Goal: Entertainment & Leisure: Browse casually

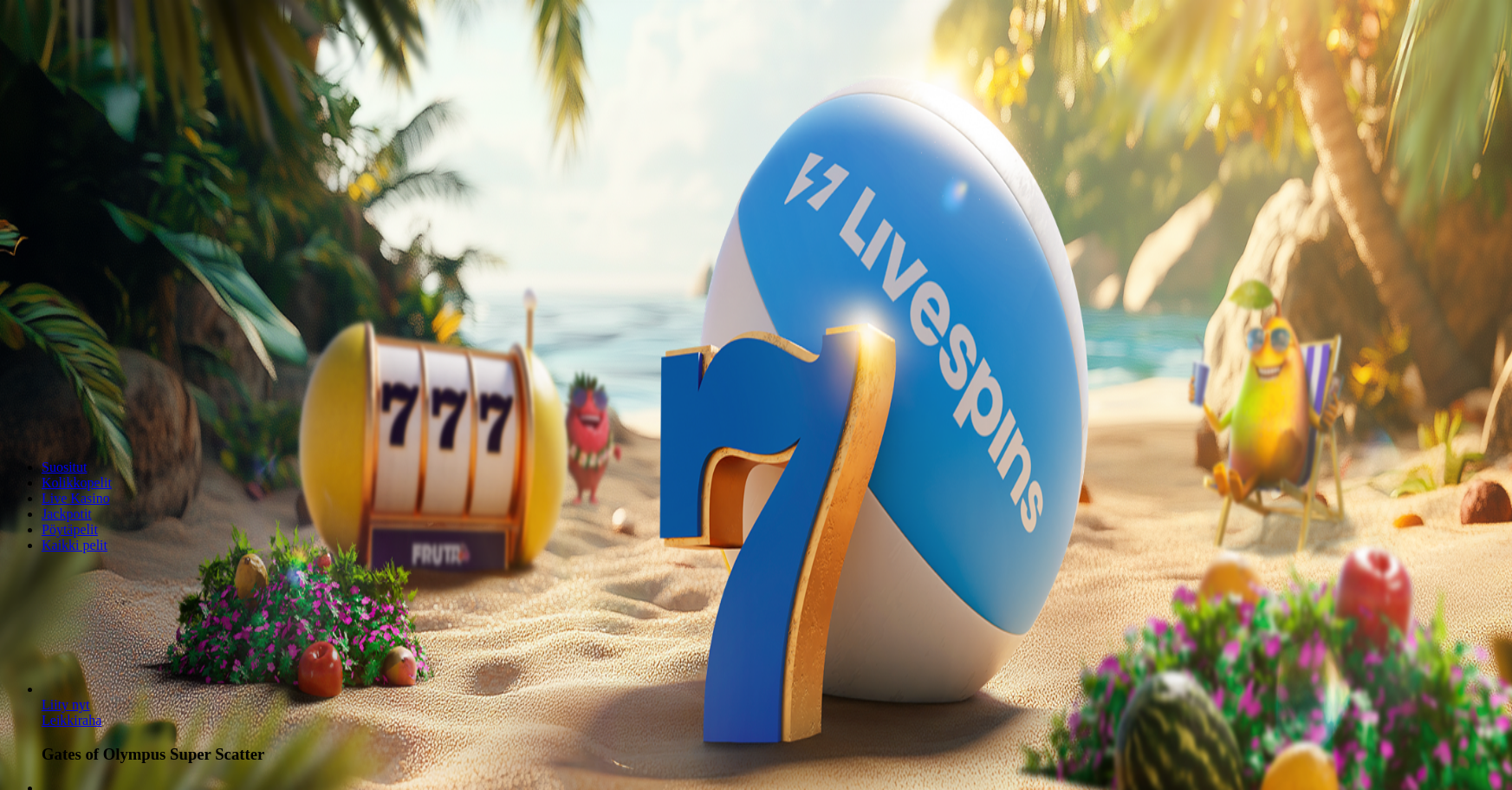
click at [83, 132] on span "Tarjoukset" at bounding box center [70, 124] width 58 height 15
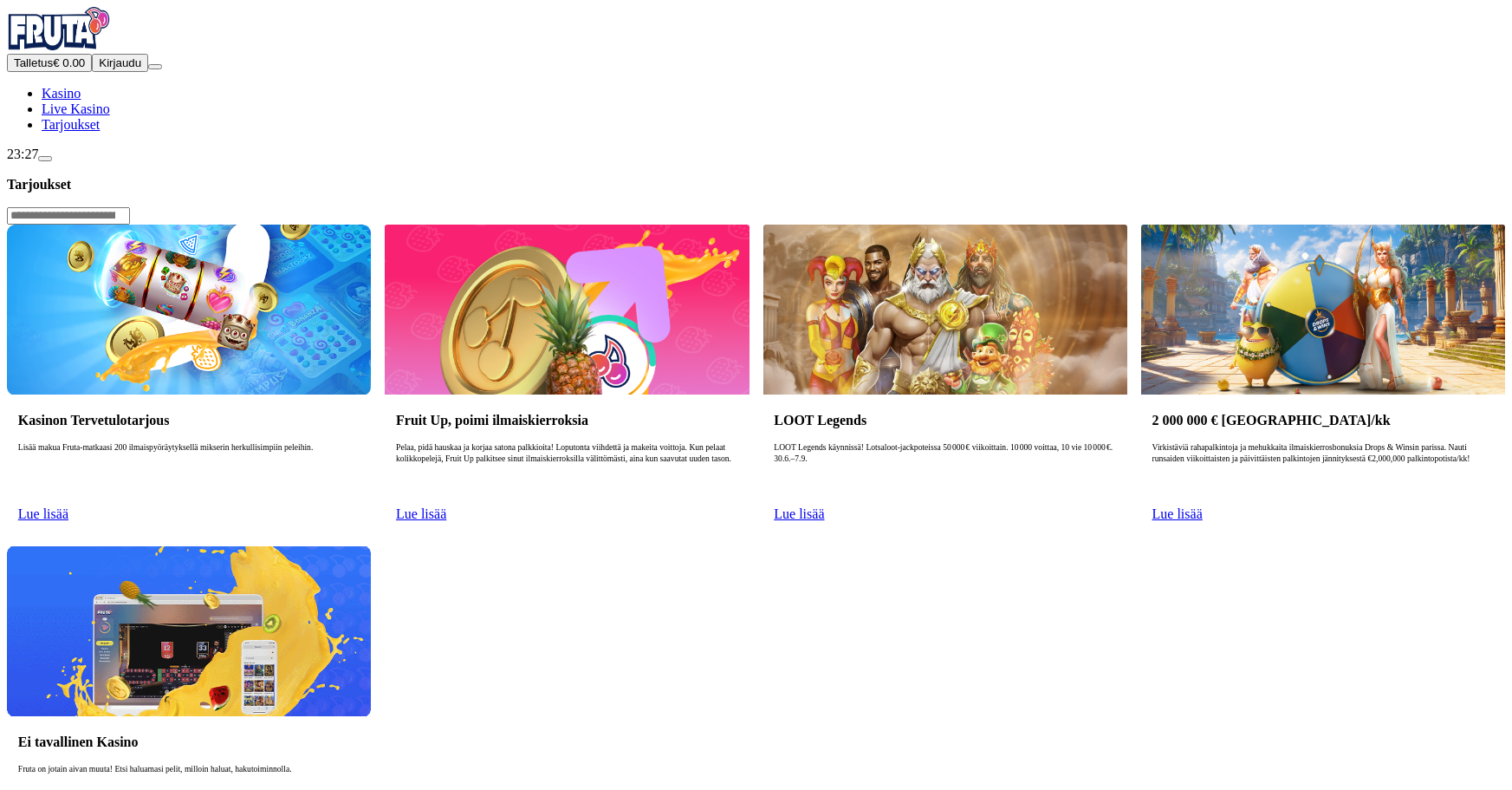
click at [116, 69] on span "Kirjaudu" at bounding box center [120, 63] width 42 height 13
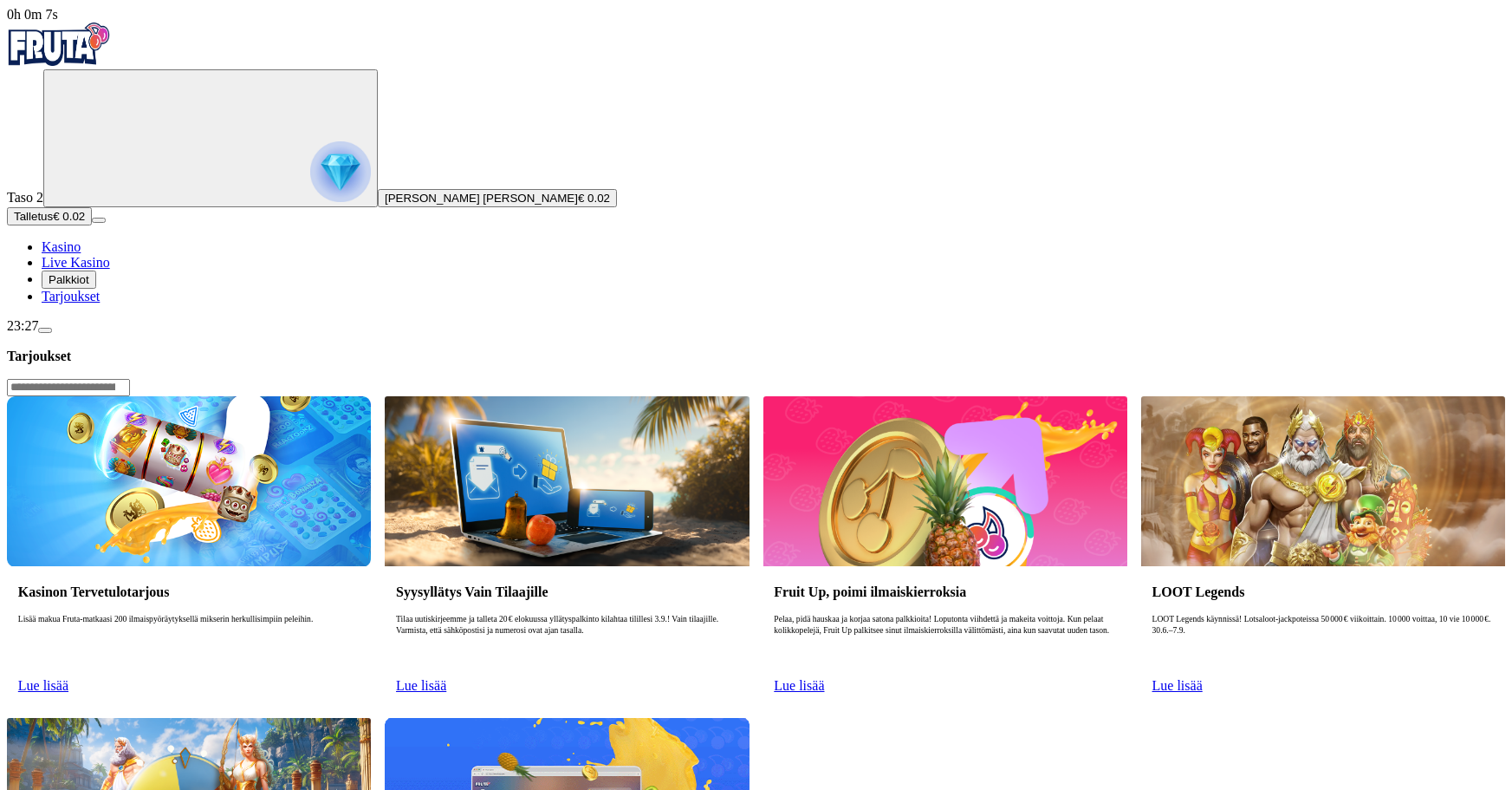
click at [87, 286] on span "Palkkiot" at bounding box center [69, 280] width 40 height 13
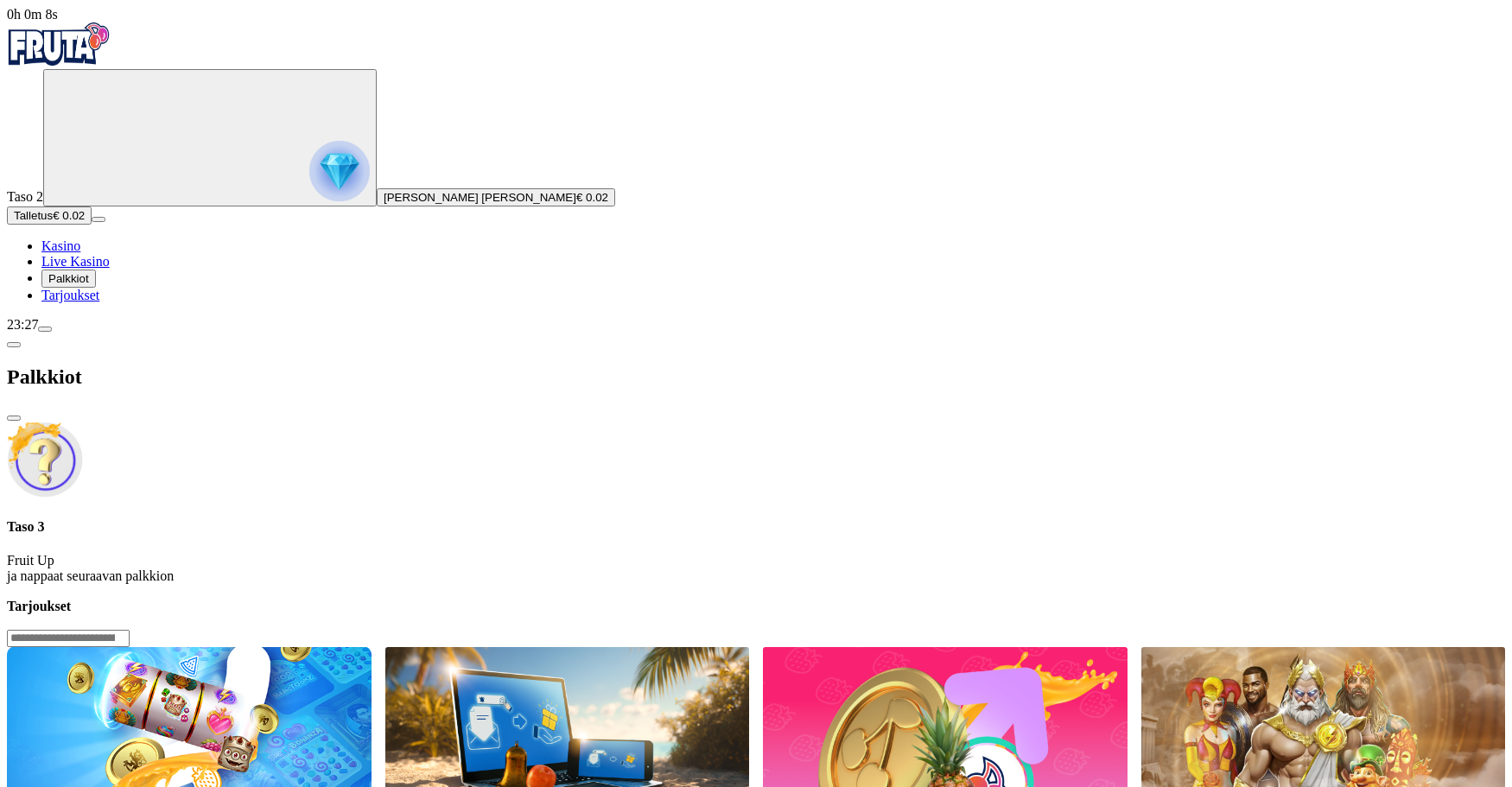
click at [334, 519] on div "Taso 3 Fruit Up ja nappaat seuraavan palkkion" at bounding box center [756, 551] width 1498 height 65
click at [92, 303] on span "Tarjoukset" at bounding box center [70, 295] width 58 height 15
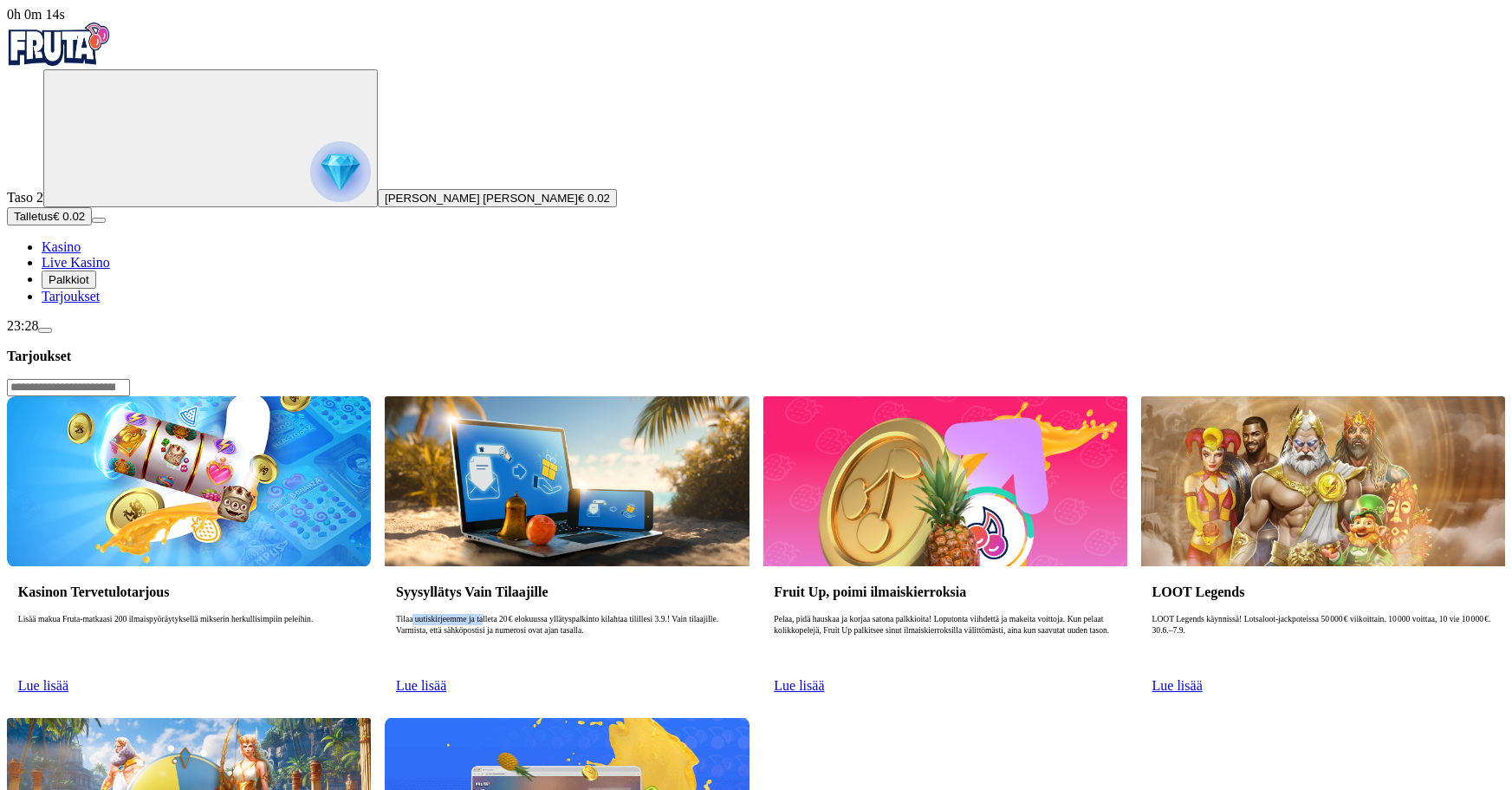
drag, startPoint x: 596, startPoint y: 261, endPoint x: 700, endPoint y: 261, distance: 104.0
click at [700, 614] on p "Tilaa uutiskirjeemme ja talleta 20 € elokuussa yllätyspalkinto kilahtaa tilille…" at bounding box center [567, 642] width 342 height 55
click at [734, 614] on p "Tilaa uutiskirjeemme ja talleta 20 € elokuussa yllätyspalkinto kilahtaa tilille…" at bounding box center [567, 642] width 342 height 55
drag, startPoint x: 686, startPoint y: 273, endPoint x: 715, endPoint y: 274, distance: 29.0
click at [689, 614] on p "Tilaa uutiskirjeemme ja talleta 20 € elokuussa yllätyspalkinto kilahtaa tilille…" at bounding box center [567, 642] width 342 height 55
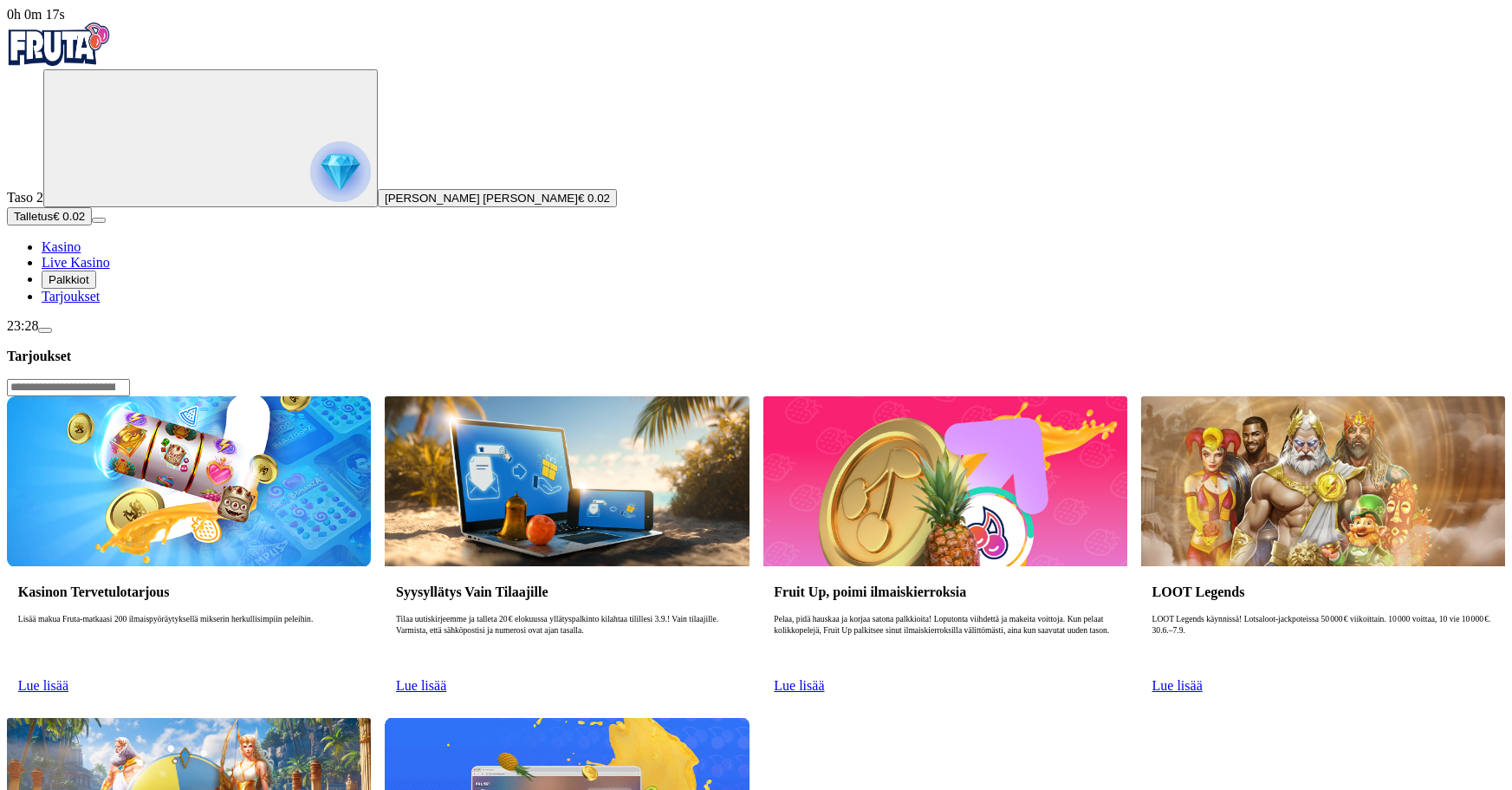
click at [721, 614] on p "Tilaa uutiskirjeemme ja talleta 20 € elokuussa yllätyspalkinto kilahtaa tilille…" at bounding box center [567, 642] width 342 height 55
drag, startPoint x: 753, startPoint y: 267, endPoint x: 755, endPoint y: 280, distance: 13.2
click at [738, 614] on p "Tilaa uutiskirjeemme ja talleta 20 € elokuussa yllätyspalkinto kilahtaa tilille…" at bounding box center [567, 642] width 342 height 55
click at [361, 614] on p "Lisää makua Fruta-matkaasi 200 ilmaispyöräytyksellä mikserin herkullisimpiin pe…" at bounding box center [190, 642] width 342 height 55
click at [68, 678] on link "Lue lisää" at bounding box center [43, 685] width 51 height 15
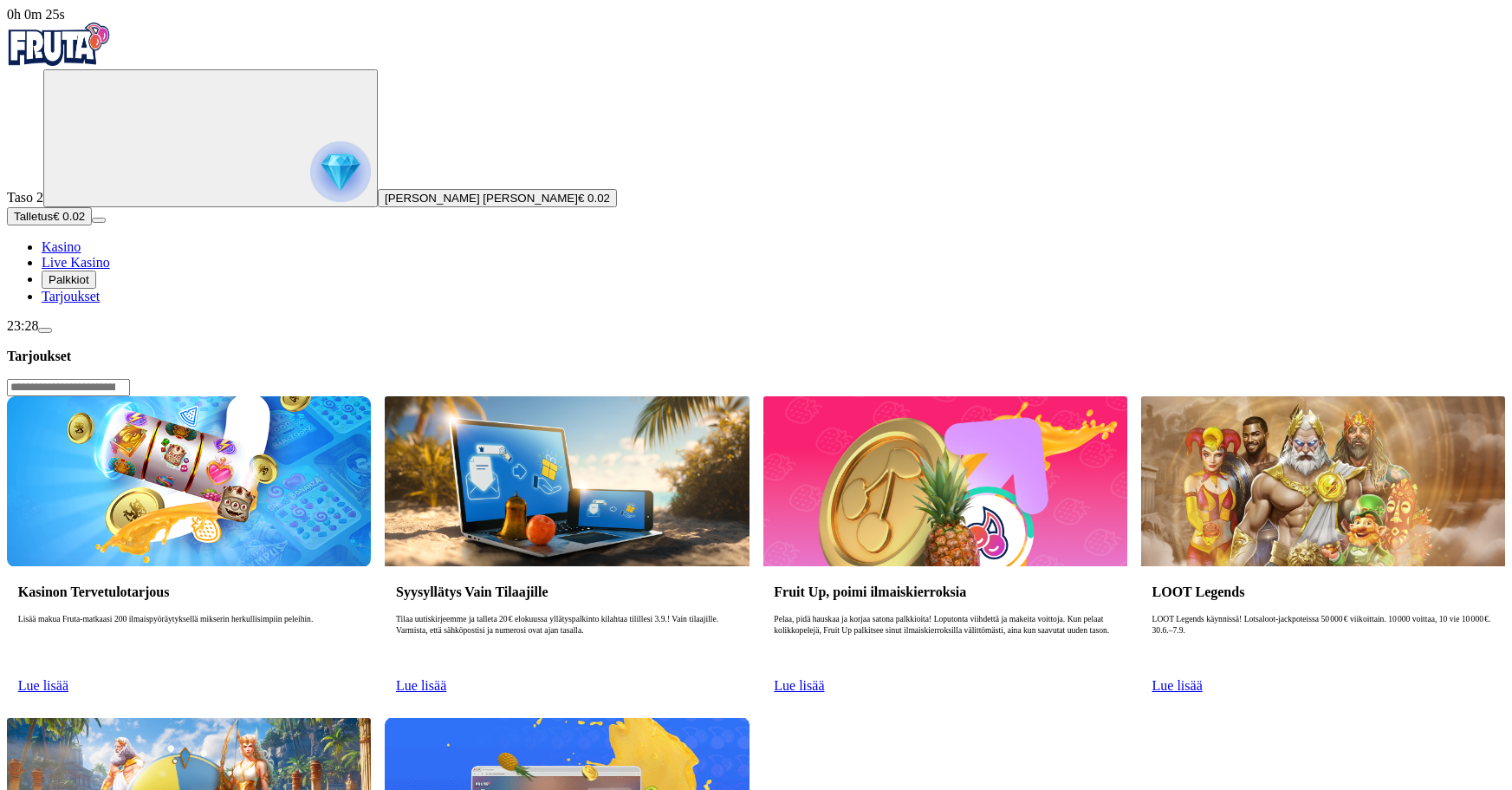
drag, startPoint x: 572, startPoint y: 589, endPoint x: 649, endPoint y: 587, distance: 77.0
drag, startPoint x: 736, startPoint y: 580, endPoint x: 760, endPoint y: 585, distance: 24.5
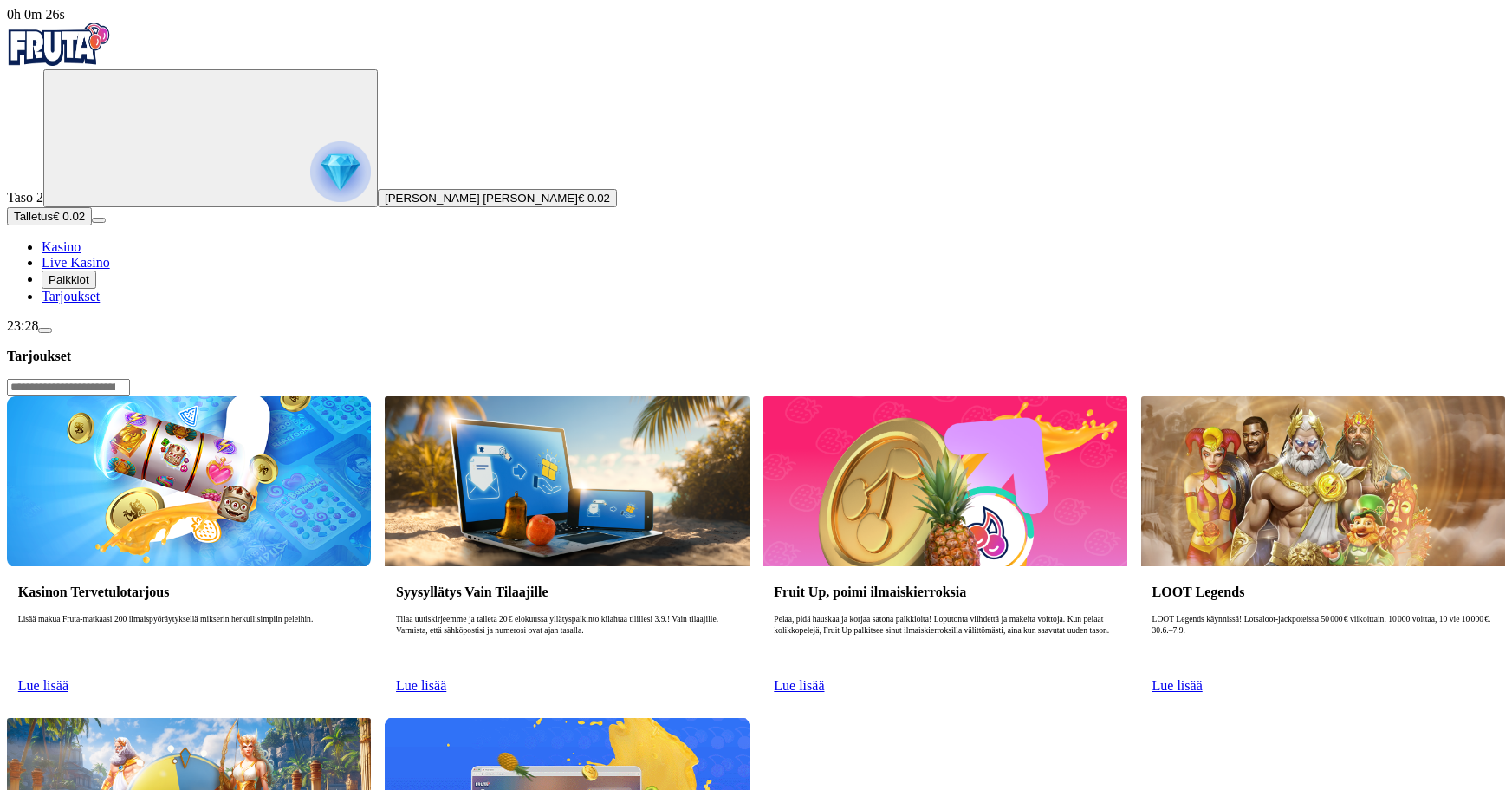
drag, startPoint x: 643, startPoint y: 600, endPoint x: 687, endPoint y: 601, distance: 44.0
click at [825, 678] on link "Lue lisää" at bounding box center [799, 685] width 51 height 15
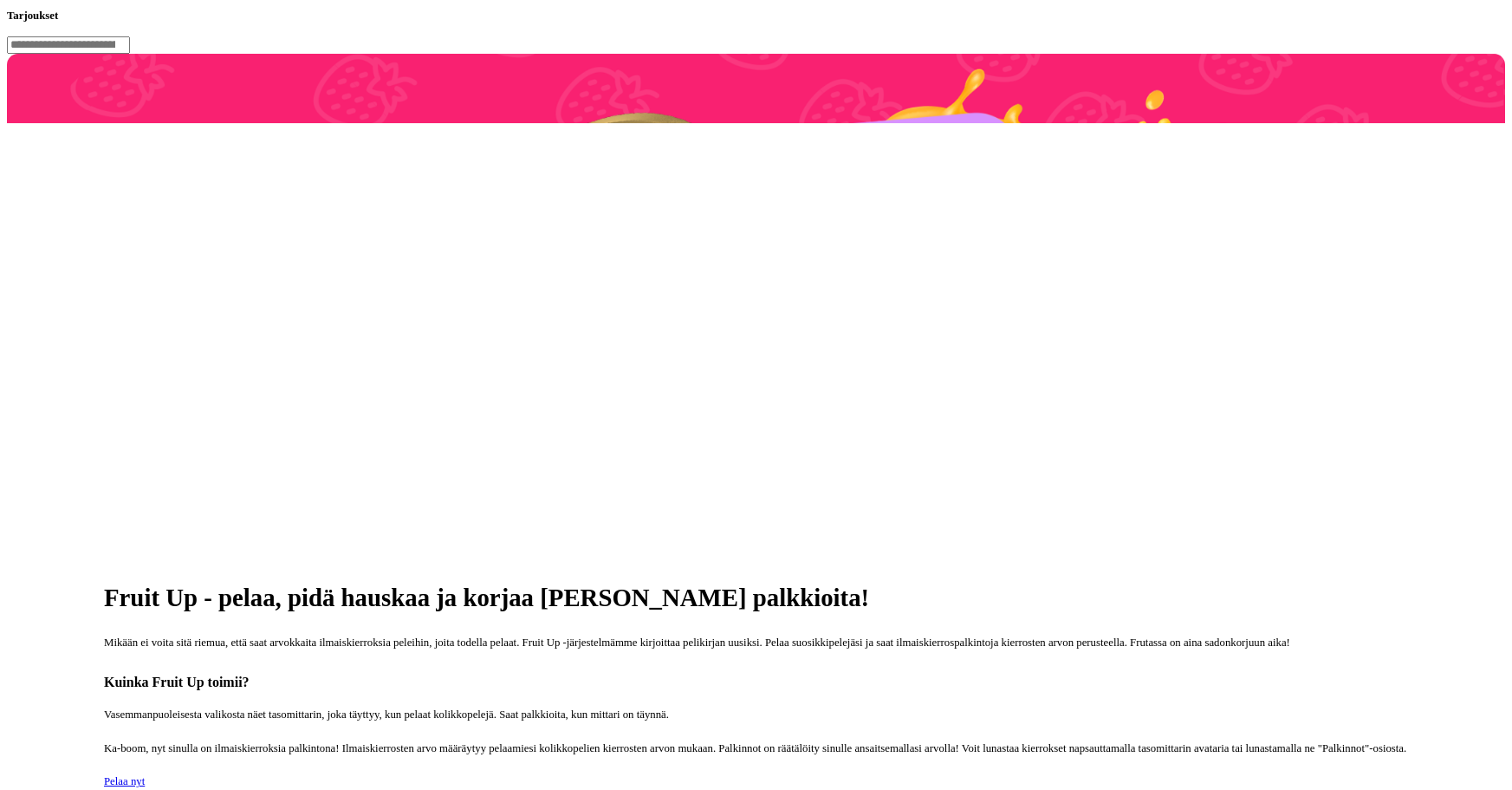
scroll to position [347, 0]
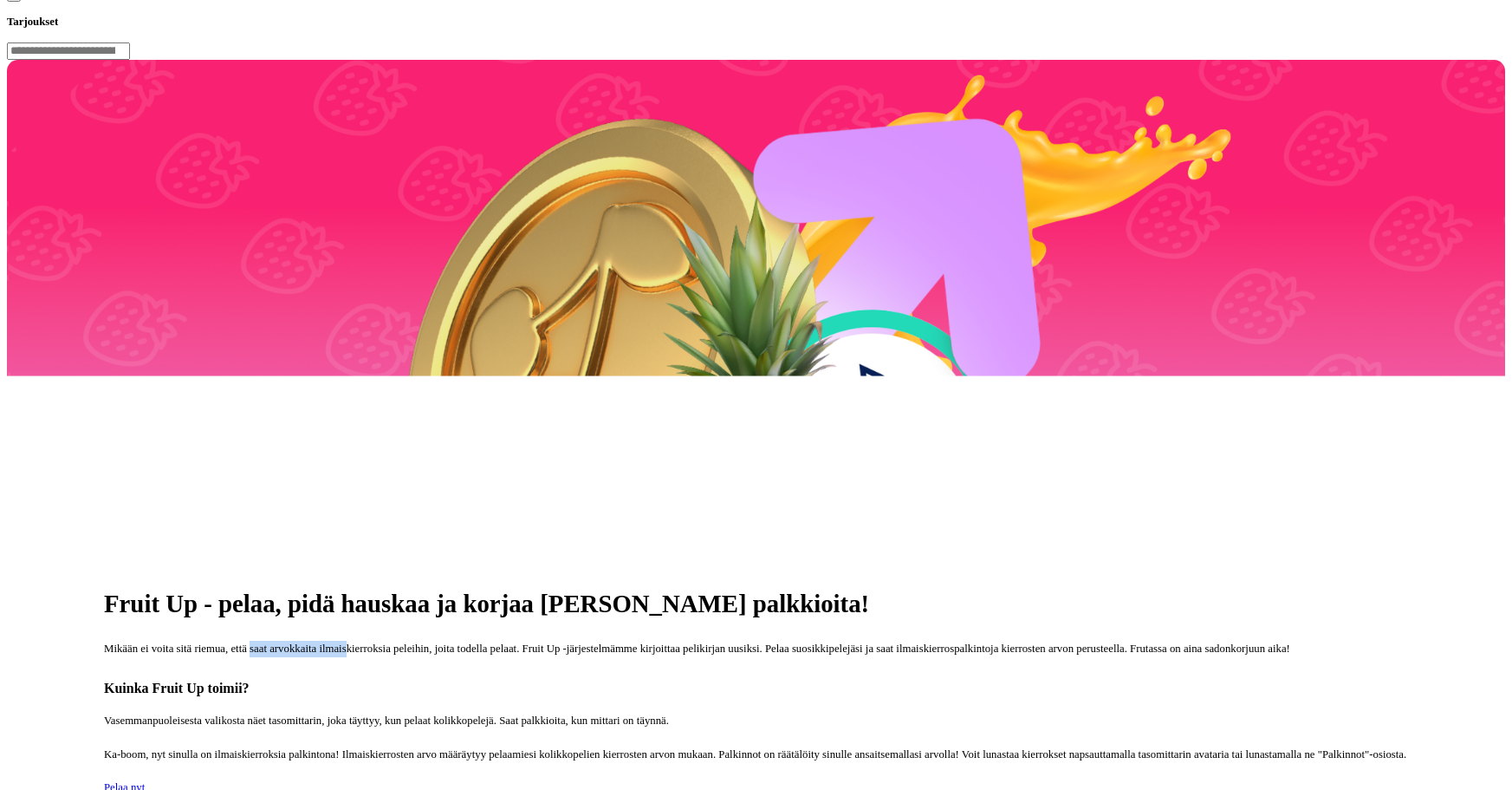
drag, startPoint x: 595, startPoint y: 223, endPoint x: 743, endPoint y: 216, distance: 148.2
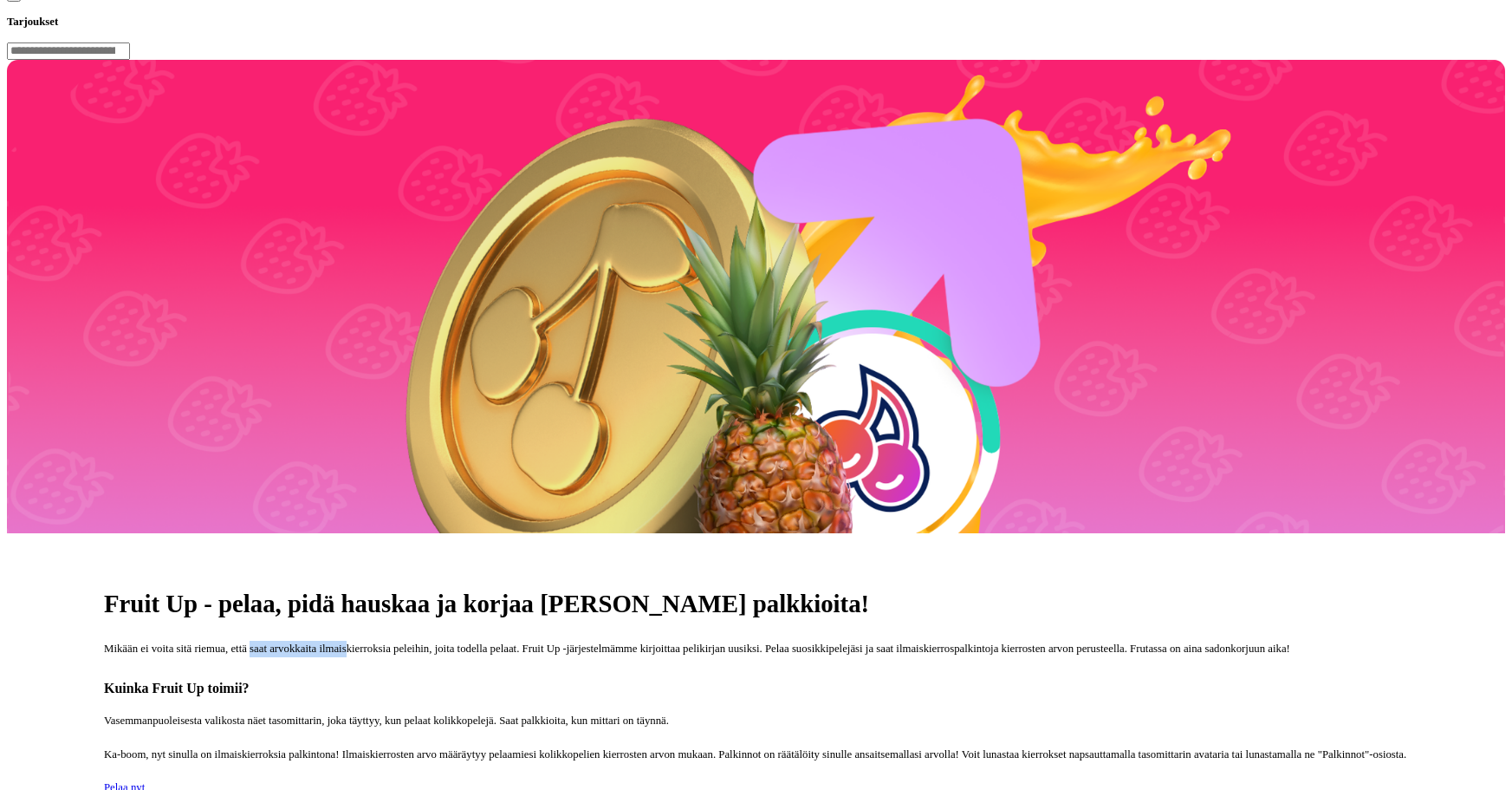
click at [740, 641] on p "Mikään ei voita sitä riemua, että saat arvokkaita ilmaiskierroksia peleihin, jo…" at bounding box center [756, 649] width 1304 height 17
drag, startPoint x: 850, startPoint y: 225, endPoint x: 877, endPoint y: 225, distance: 27.0
click at [868, 641] on p "Mikään ei voita sitä riemua, että saat arvokkaita ilmaiskierroksia peleihin, jo…" at bounding box center [756, 649] width 1304 height 17
drag, startPoint x: 932, startPoint y: 227, endPoint x: 974, endPoint y: 224, distance: 42.1
click at [935, 641] on p "Mikään ei voita sitä riemua, että saat arvokkaita ilmaiskierroksia peleihin, jo…" at bounding box center [756, 649] width 1304 height 17
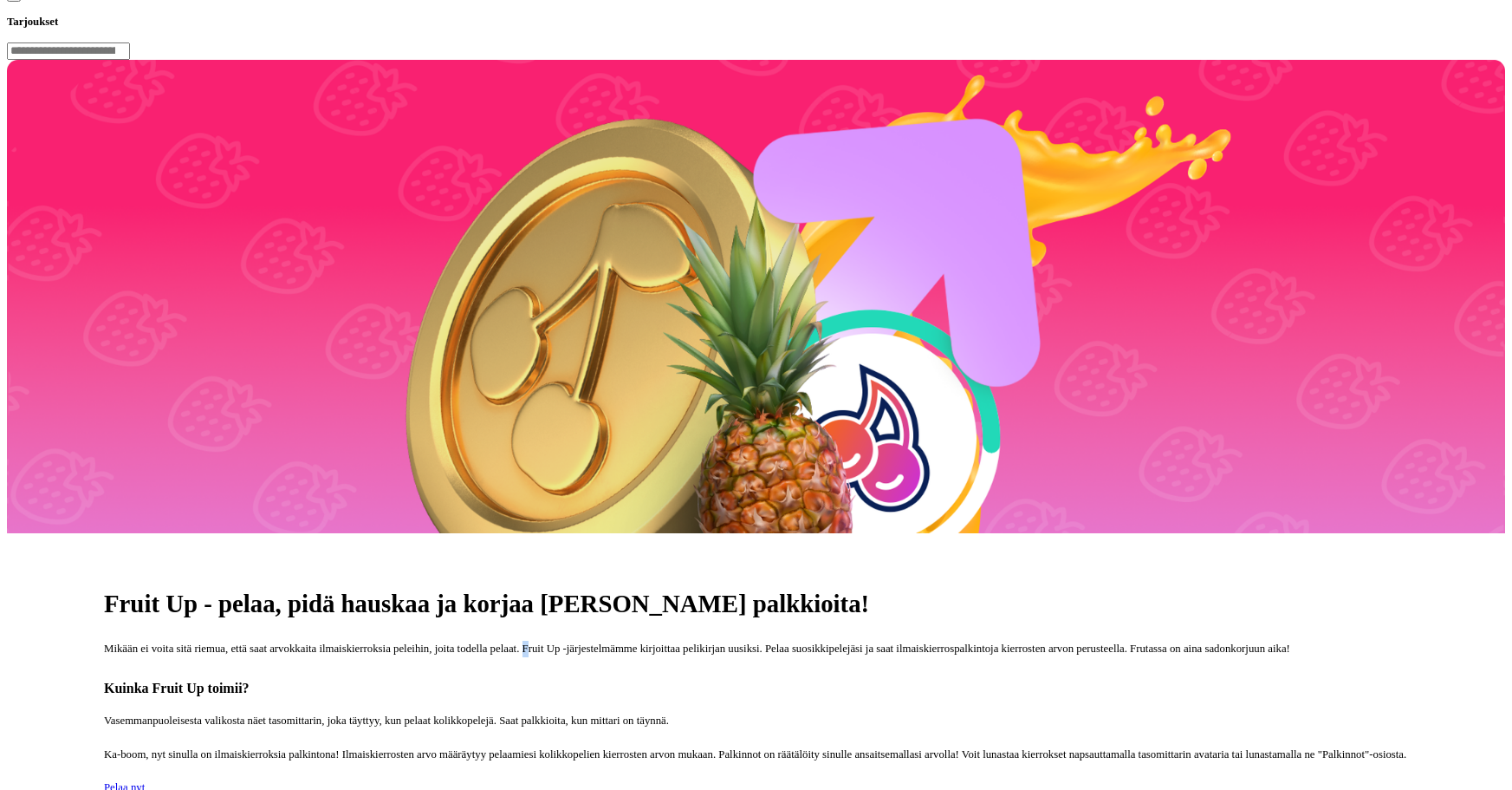
drag, startPoint x: 989, startPoint y: 222, endPoint x: 1003, endPoint y: 222, distance: 14.0
click at [999, 641] on p "Mikään ei voita sitä riemua, että saat arvokkaita ilmaiskierroksia peleihin, jo…" at bounding box center [756, 649] width 1304 height 17
click at [1045, 641] on p "Mikään ei voita sitä riemua, että saat arvokkaita ilmaiskierroksia peleihin, jo…" at bounding box center [756, 649] width 1304 height 17
click at [1084, 641] on p "Mikään ei voita sitä riemua, että saat arvokkaita ilmaiskierroksia peleihin, jo…" at bounding box center [756, 649] width 1304 height 17
click at [1031, 641] on p "Mikään ei voita sitä riemua, että saat arvokkaita ilmaiskierroksia peleihin, jo…" at bounding box center [756, 649] width 1304 height 17
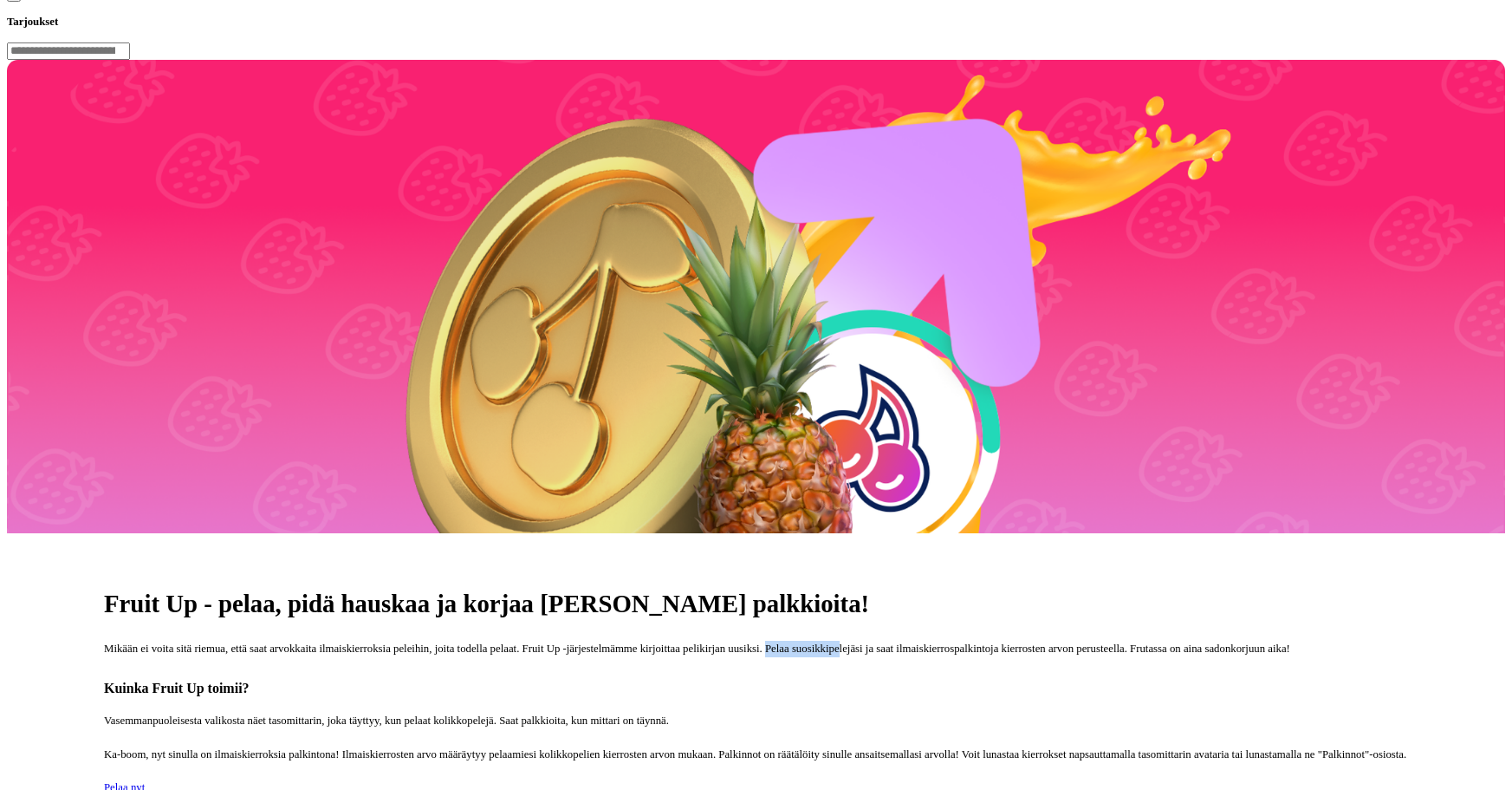
drag, startPoint x: 495, startPoint y: 239, endPoint x: 545, endPoint y: 242, distance: 50.1
click at [545, 641] on p "Mikään ei voita sitä riemua, että saat arvokkaita ilmaiskierroksia peleihin, jo…" at bounding box center [756, 649] width 1304 height 17
click at [558, 533] on div "Fruit Up - pelaa, pidä hauskaa ja korjaa satona palkkioita! Mikään ei voita sit…" at bounding box center [756, 763] width 1498 height 461
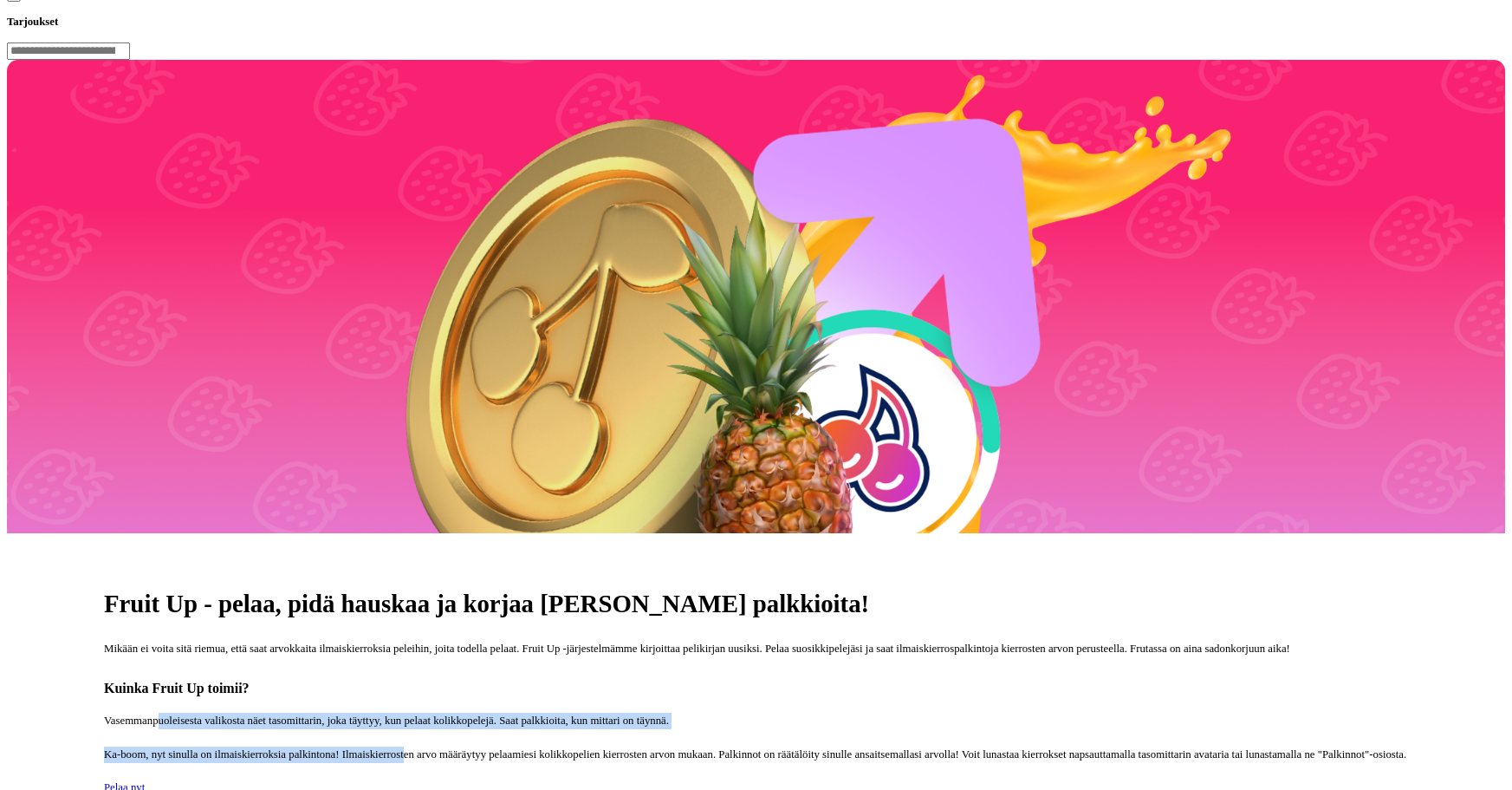
drag, startPoint x: 464, startPoint y: 335, endPoint x: 811, endPoint y: 359, distance: 347.8
click at [811, 533] on div "Fruit Up - pelaa, pidä hauskaa ja korjaa satona palkkioita! Mikään ei voita sit…" at bounding box center [756, 763] width 1498 height 461
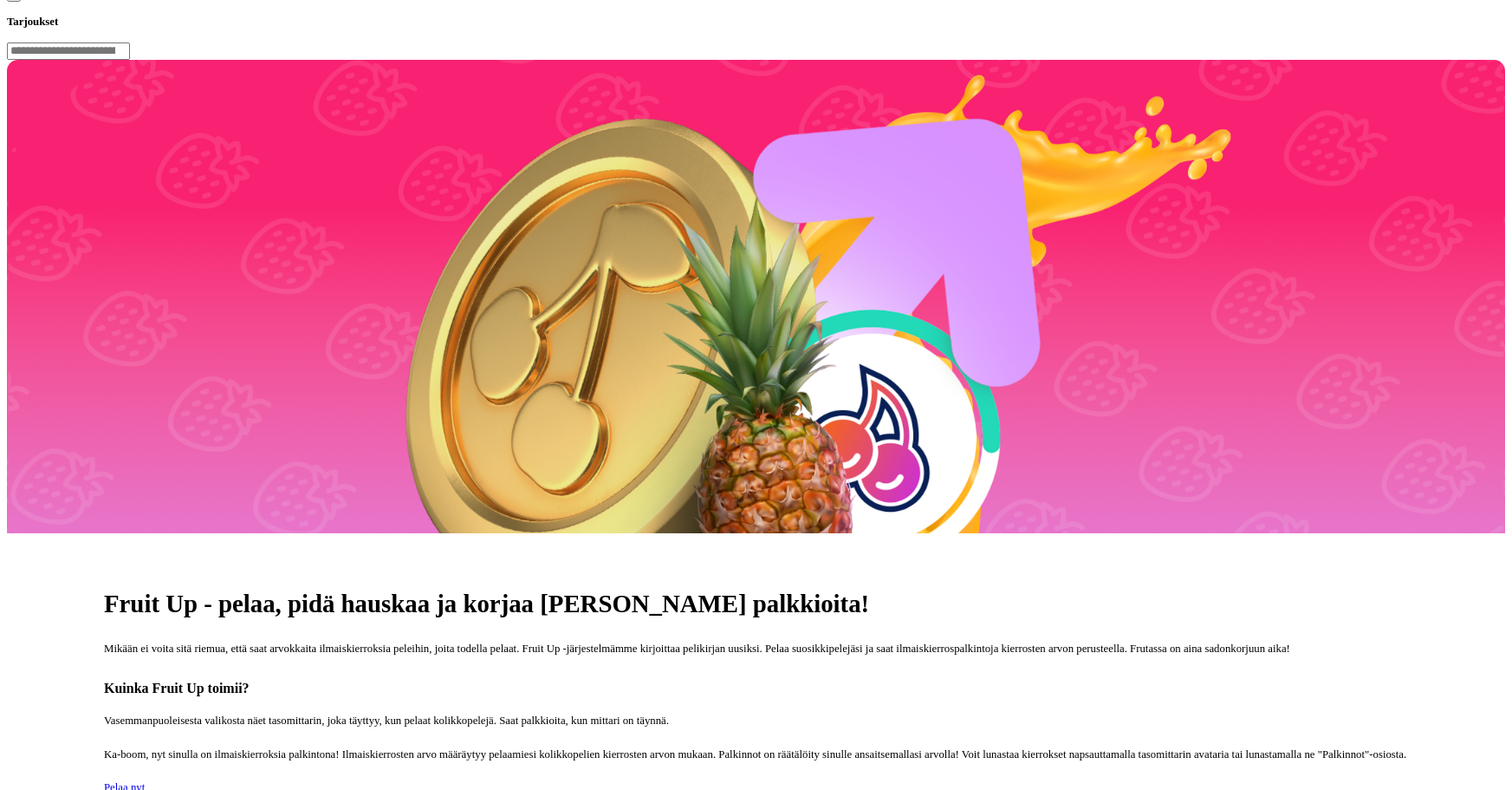
click at [871, 747] on p "Ka-boom, nyt sinulla on ilmaiskierroksia palkintona! Ilmaiskierrosten arvo määr…" at bounding box center [756, 755] width 1304 height 17
click at [144, 781] on span "Pelaa nyt" at bounding box center [124, 786] width 40 height 12
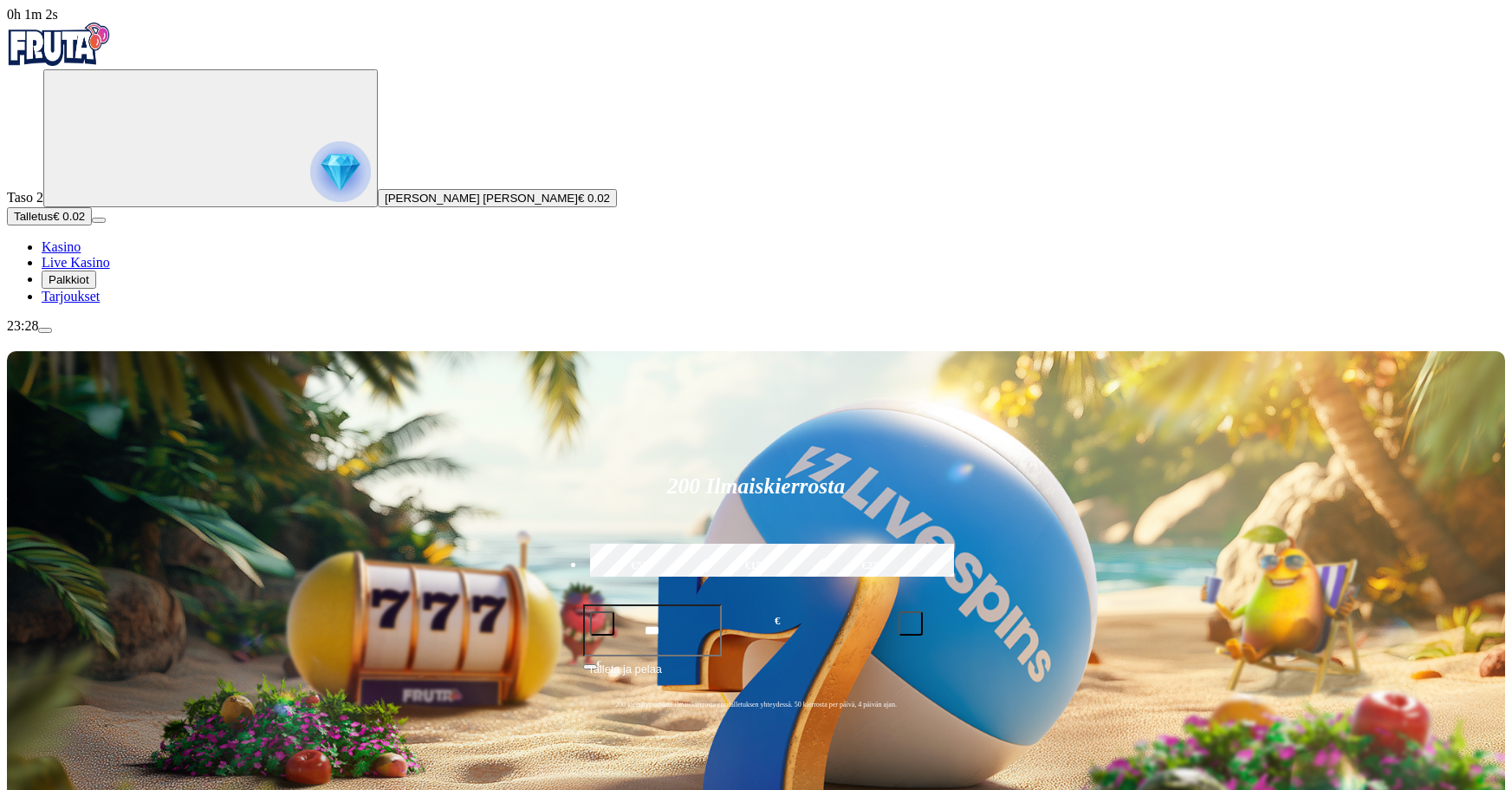
click at [602, 623] on span "minus icon" at bounding box center [602, 623] width 0 height 0
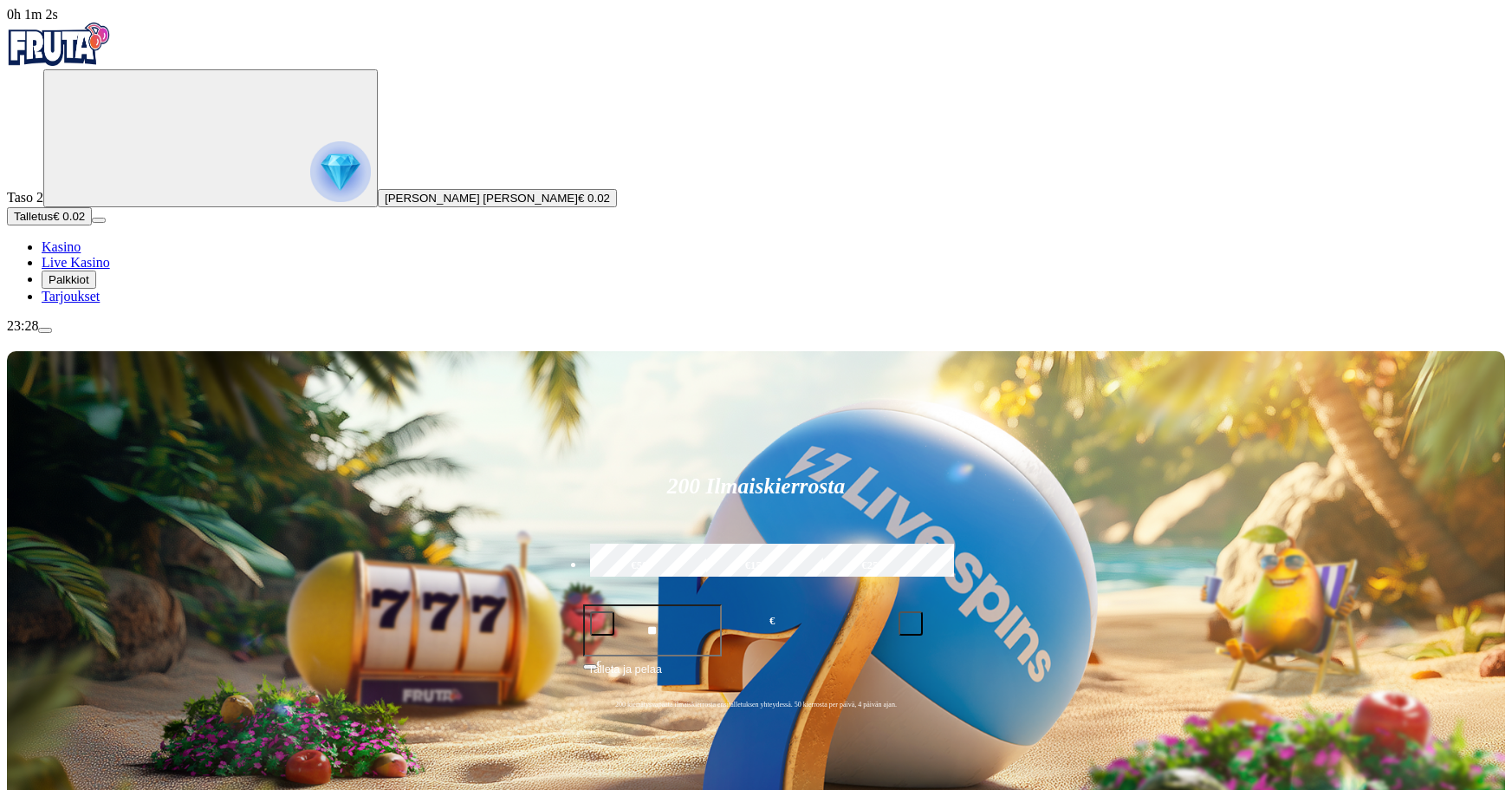
click at [602, 623] on span "minus icon" at bounding box center [602, 623] width 0 height 0
type input "**"
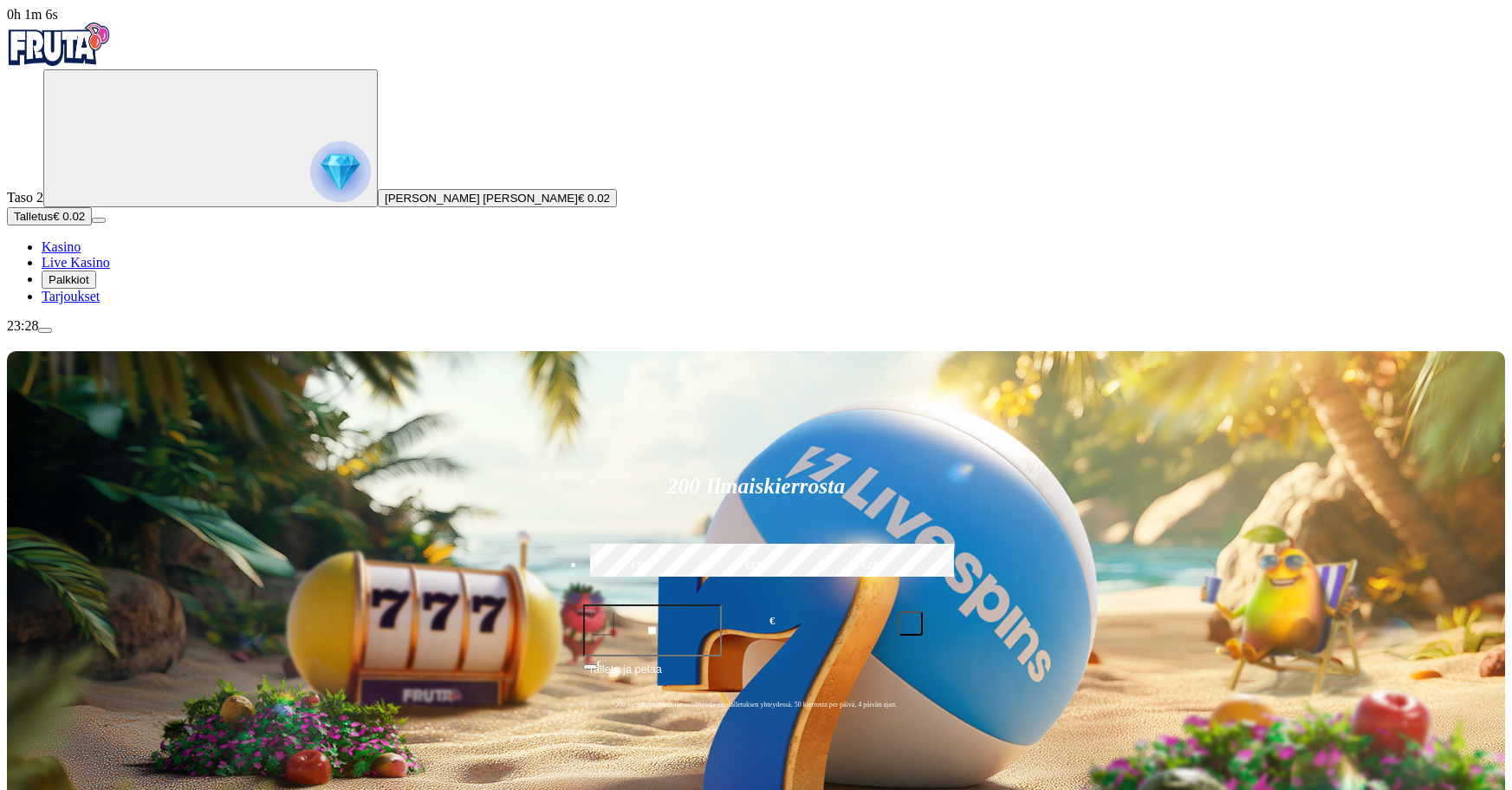
click at [662, 661] on span "Talleta ja pelaa" at bounding box center [625, 677] width 74 height 31
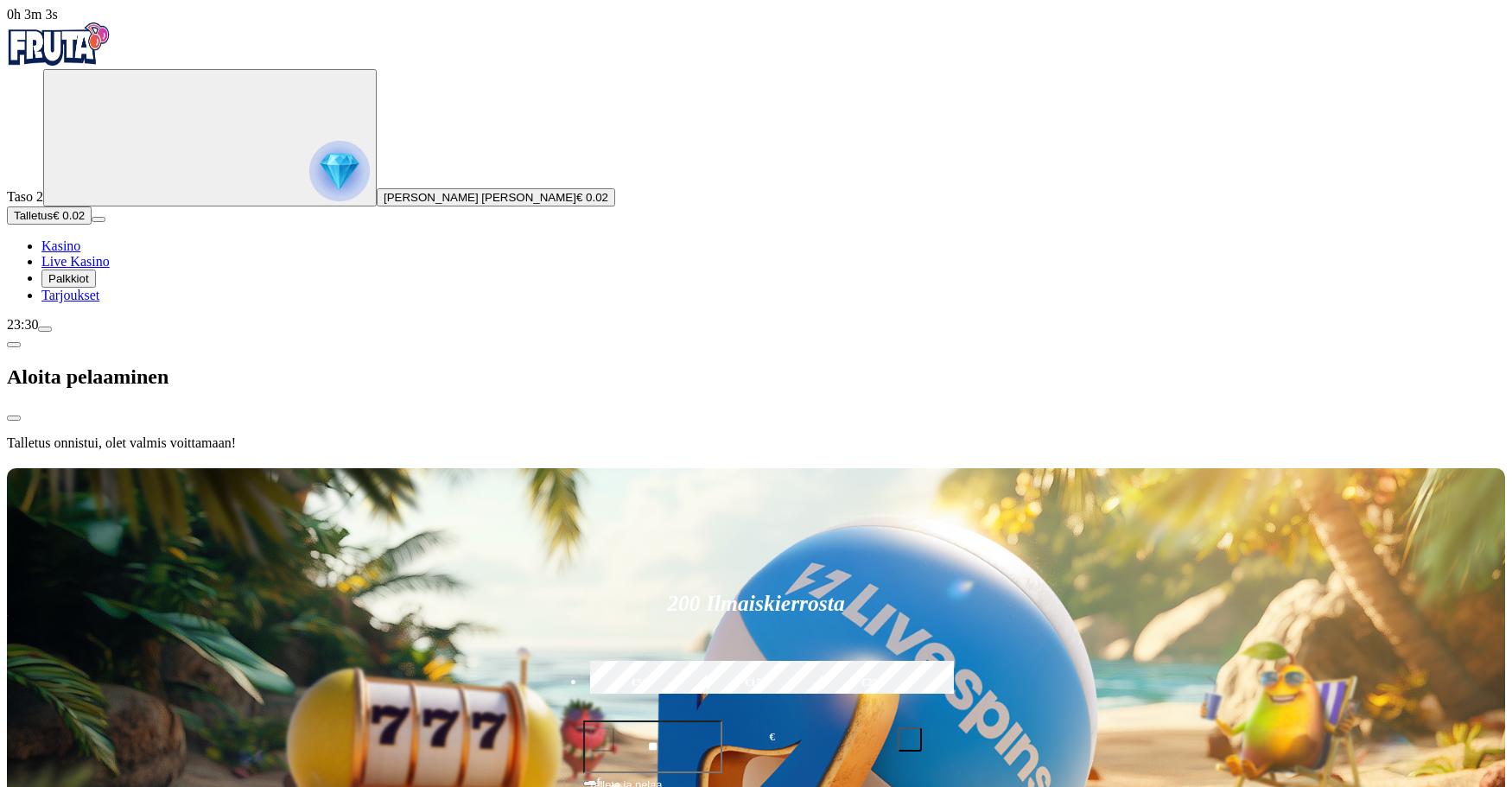
click at [136, 304] on ul "Kasino Live Kasino Palkkiot Tarjoukset" at bounding box center [756, 271] width 1498 height 65
click at [634, 465] on div at bounding box center [756, 465] width 1498 height 0
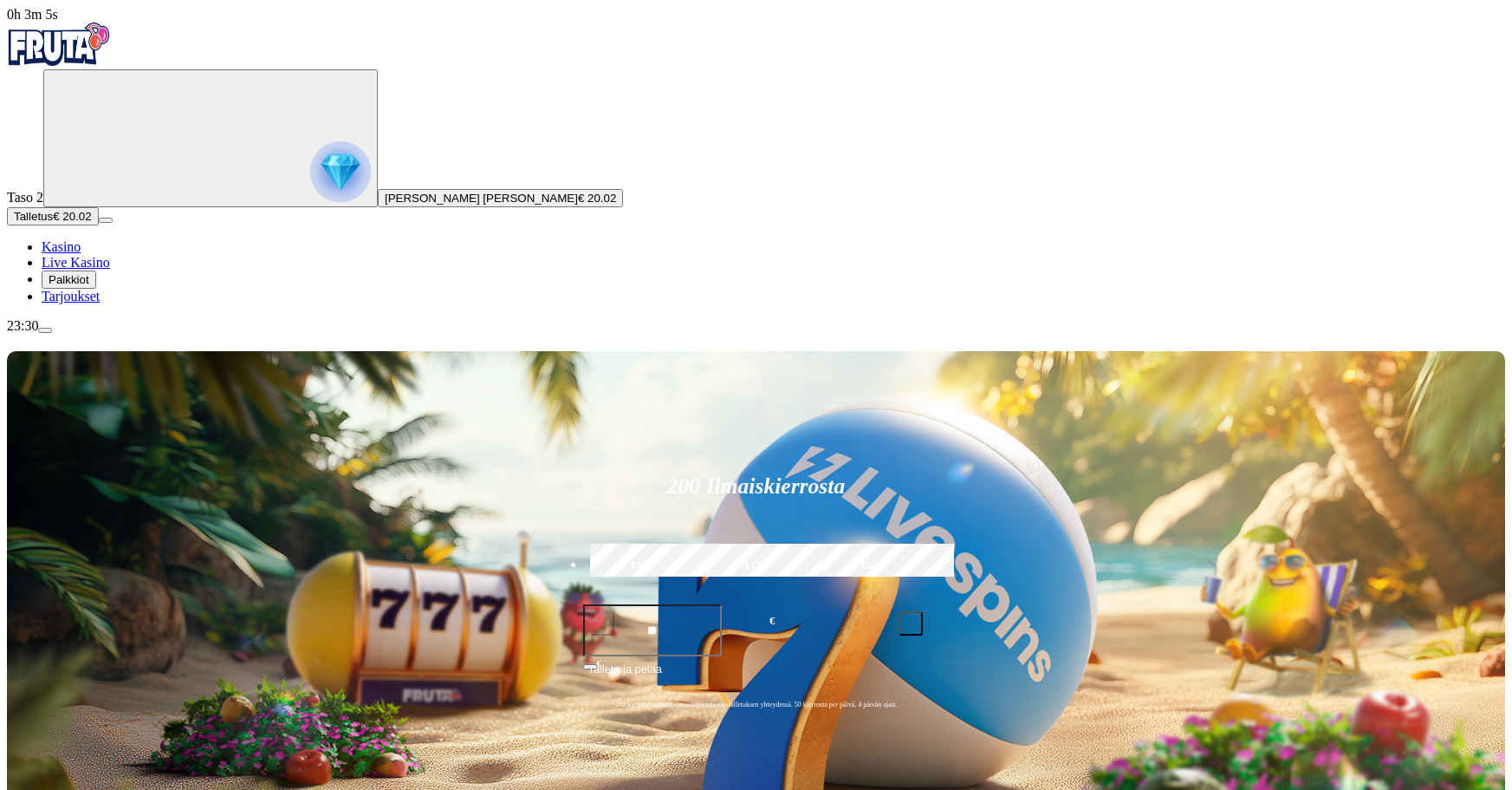
click at [387, 351] on div "200 Ilmaiskierrosta €50 €150 €250 ** € € Talleta ja pelaa 200 kierrätysvapaata …" at bounding box center [756, 596] width 1498 height 491
click at [89, 286] on span "Palkkiot" at bounding box center [69, 280] width 40 height 13
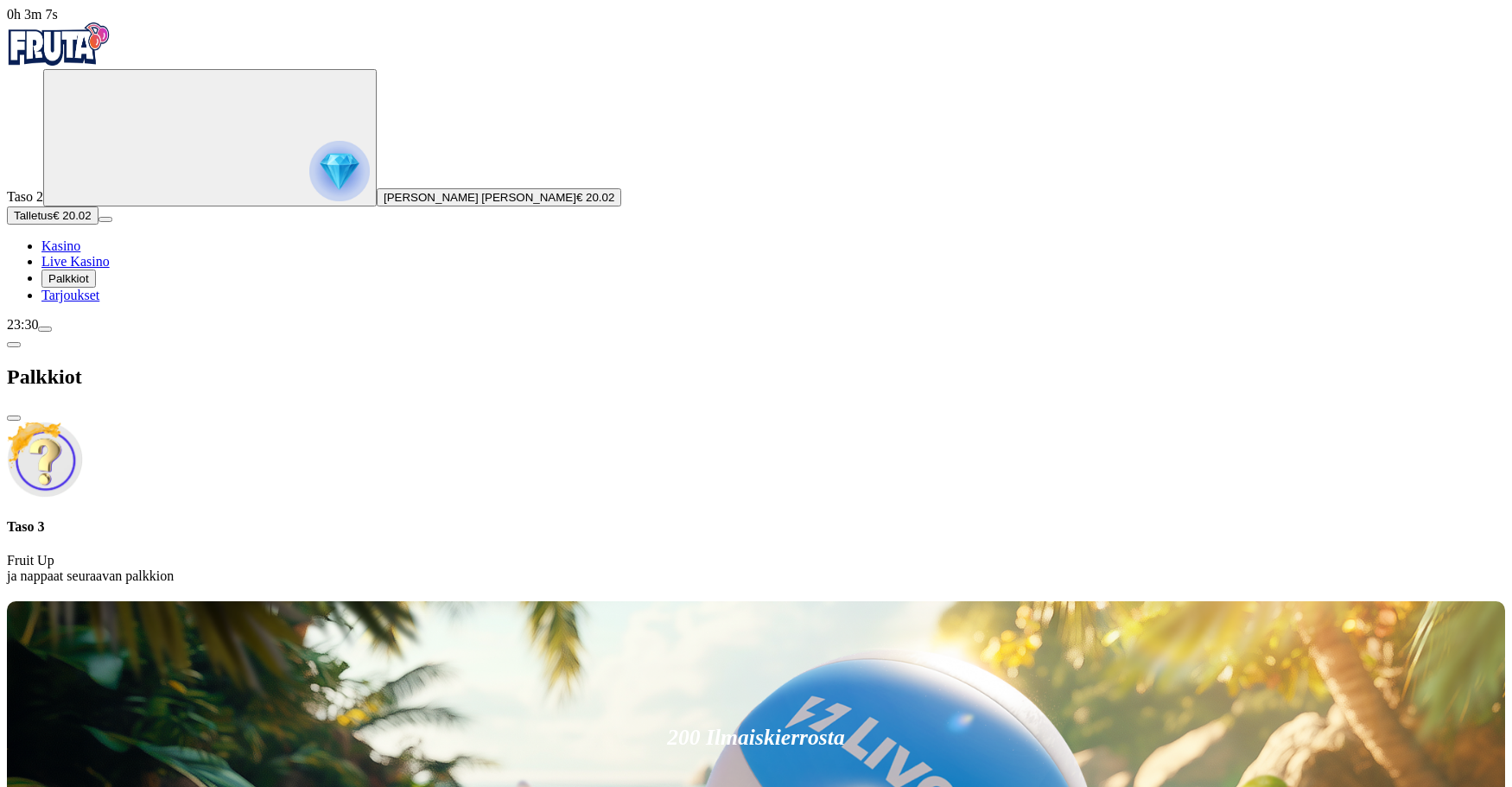
click at [21, 416] on button "close" at bounding box center [14, 418] width 14 height 6
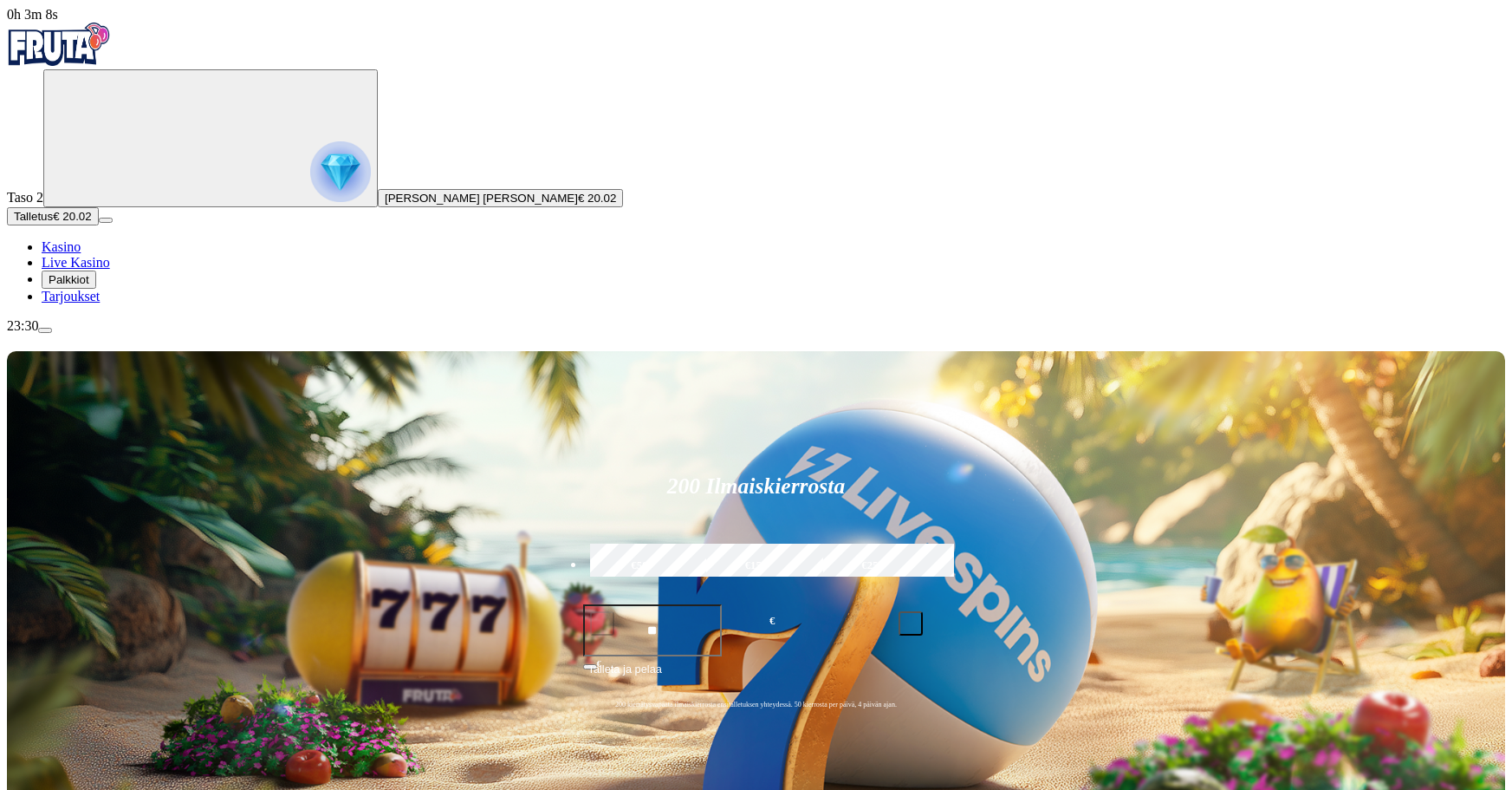
click at [89, 286] on span "Palkkiot" at bounding box center [69, 280] width 40 height 13
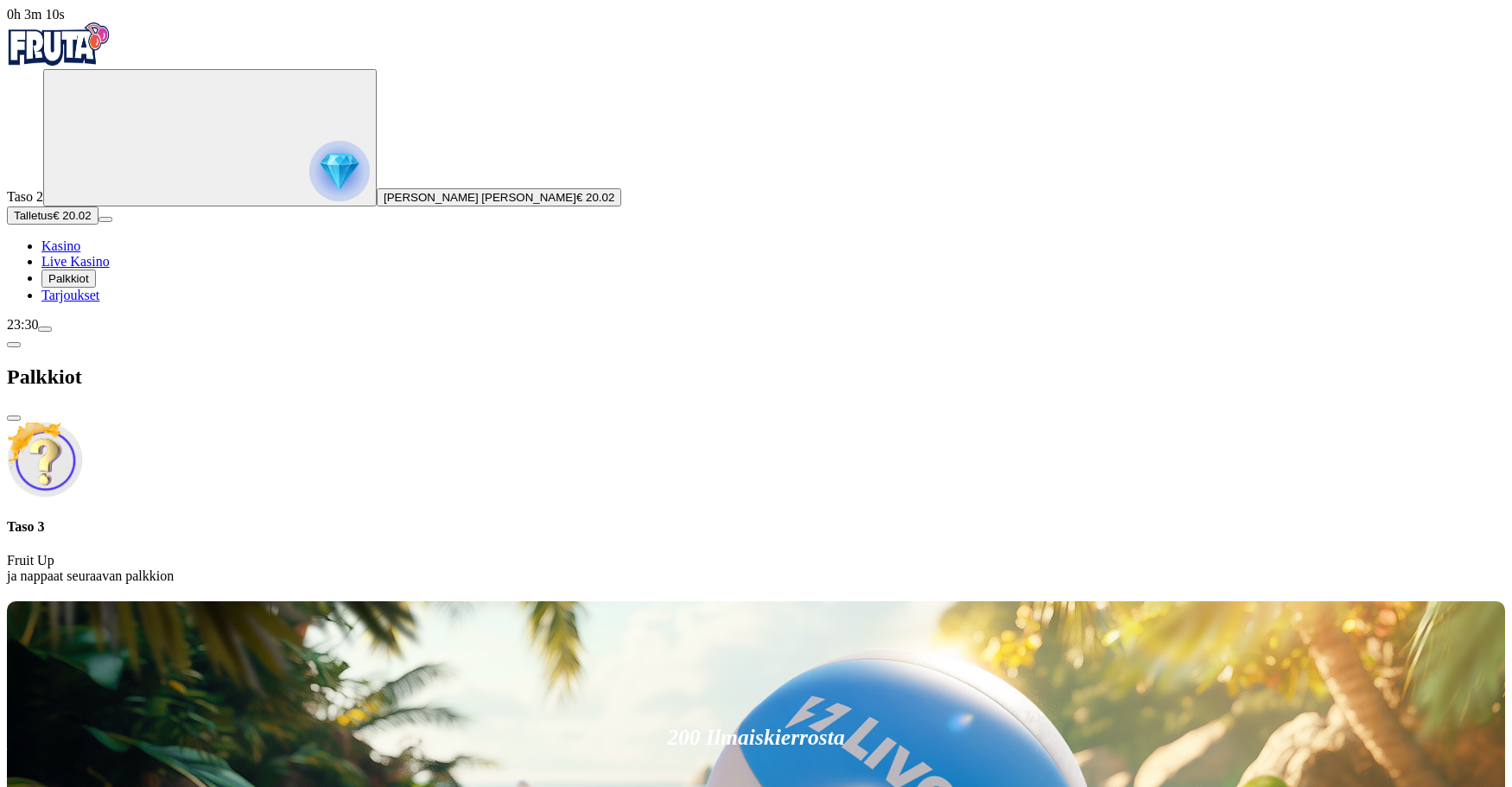
click at [14, 418] on span "close icon" at bounding box center [14, 418] width 0 height 0
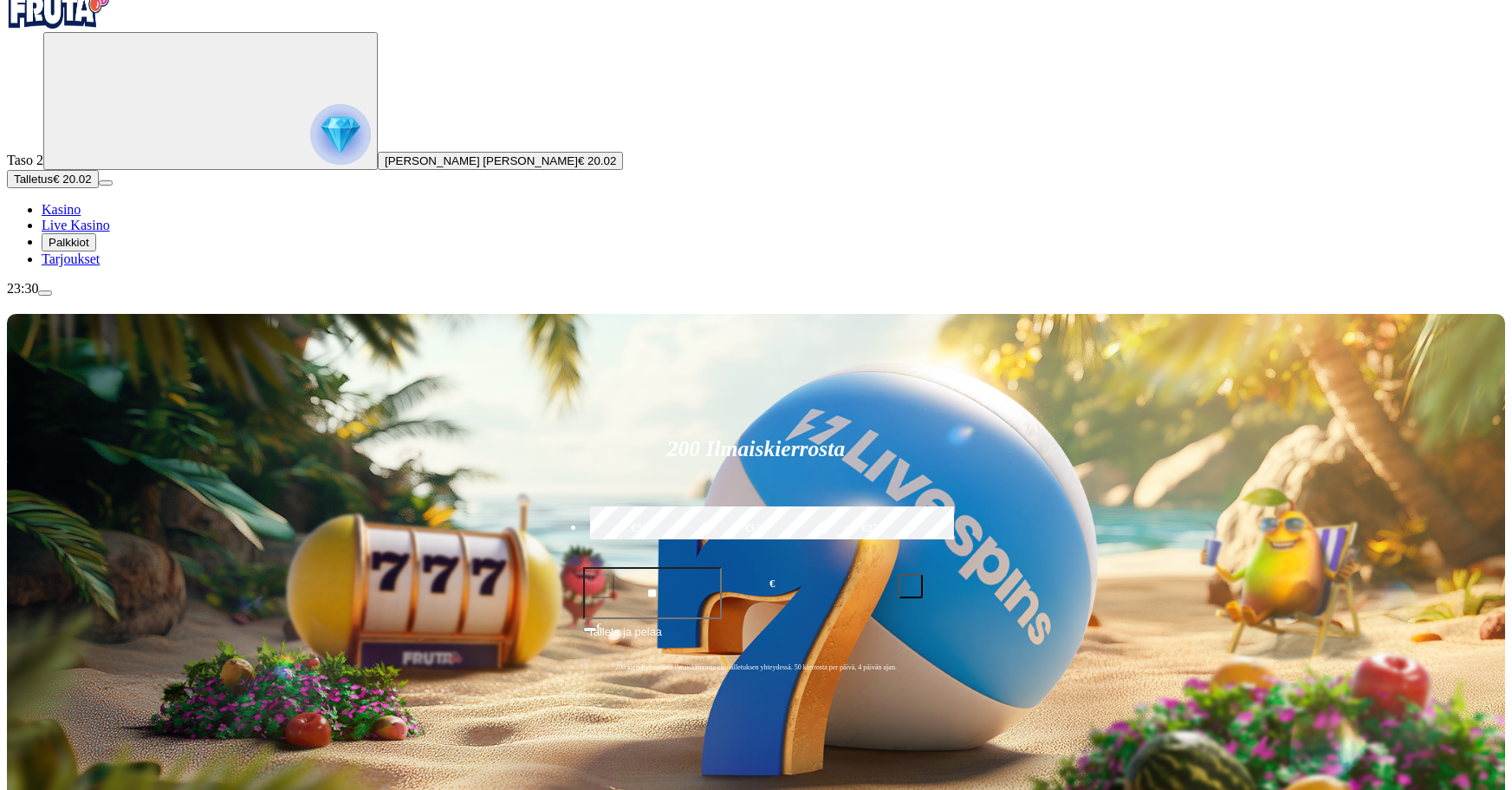
scroll to position [261, 0]
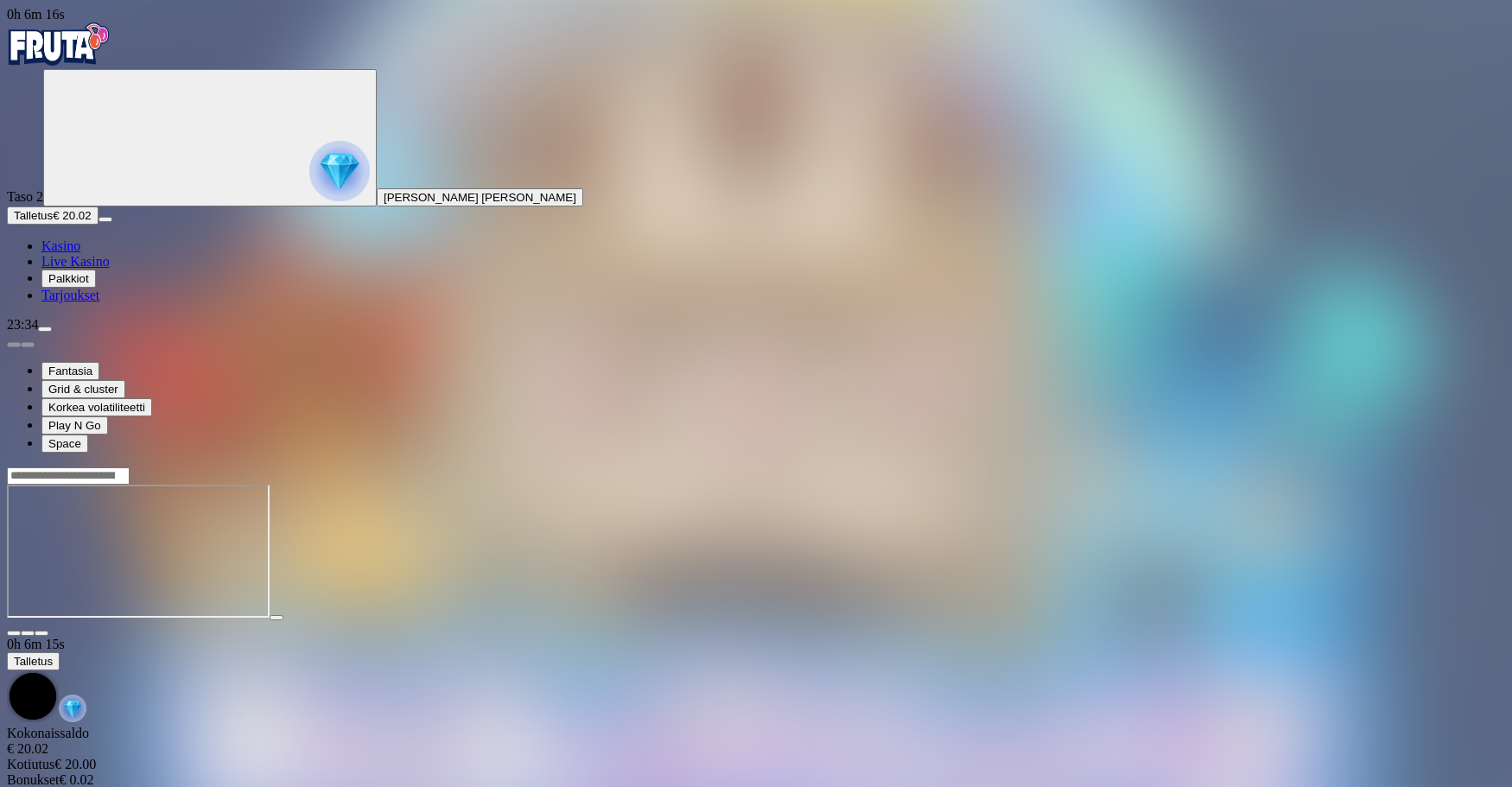
click at [52, 222] on span "Talletus" at bounding box center [33, 216] width 39 height 13
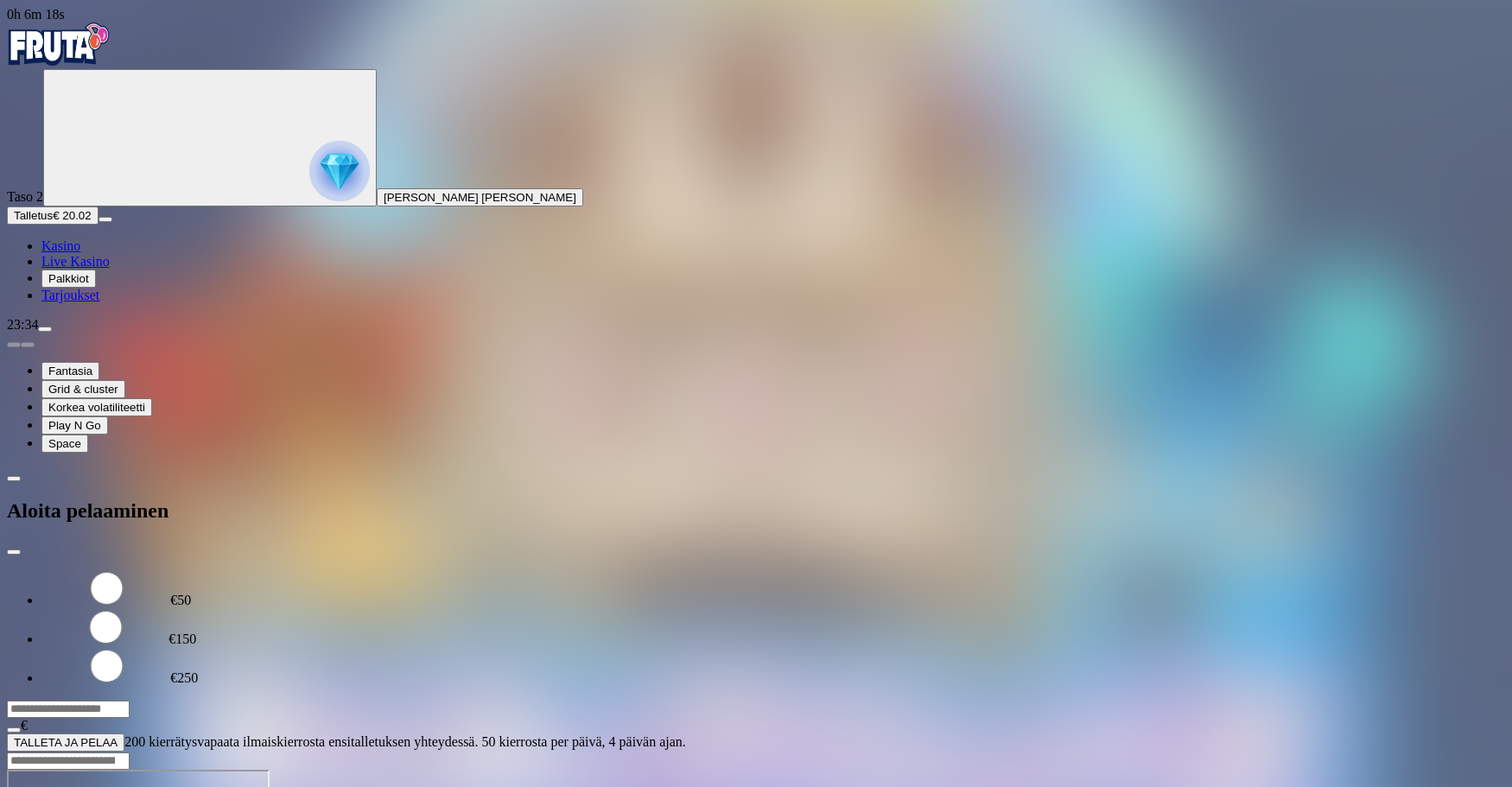
click at [14, 552] on span "close icon" at bounding box center [14, 552] width 0 height 0
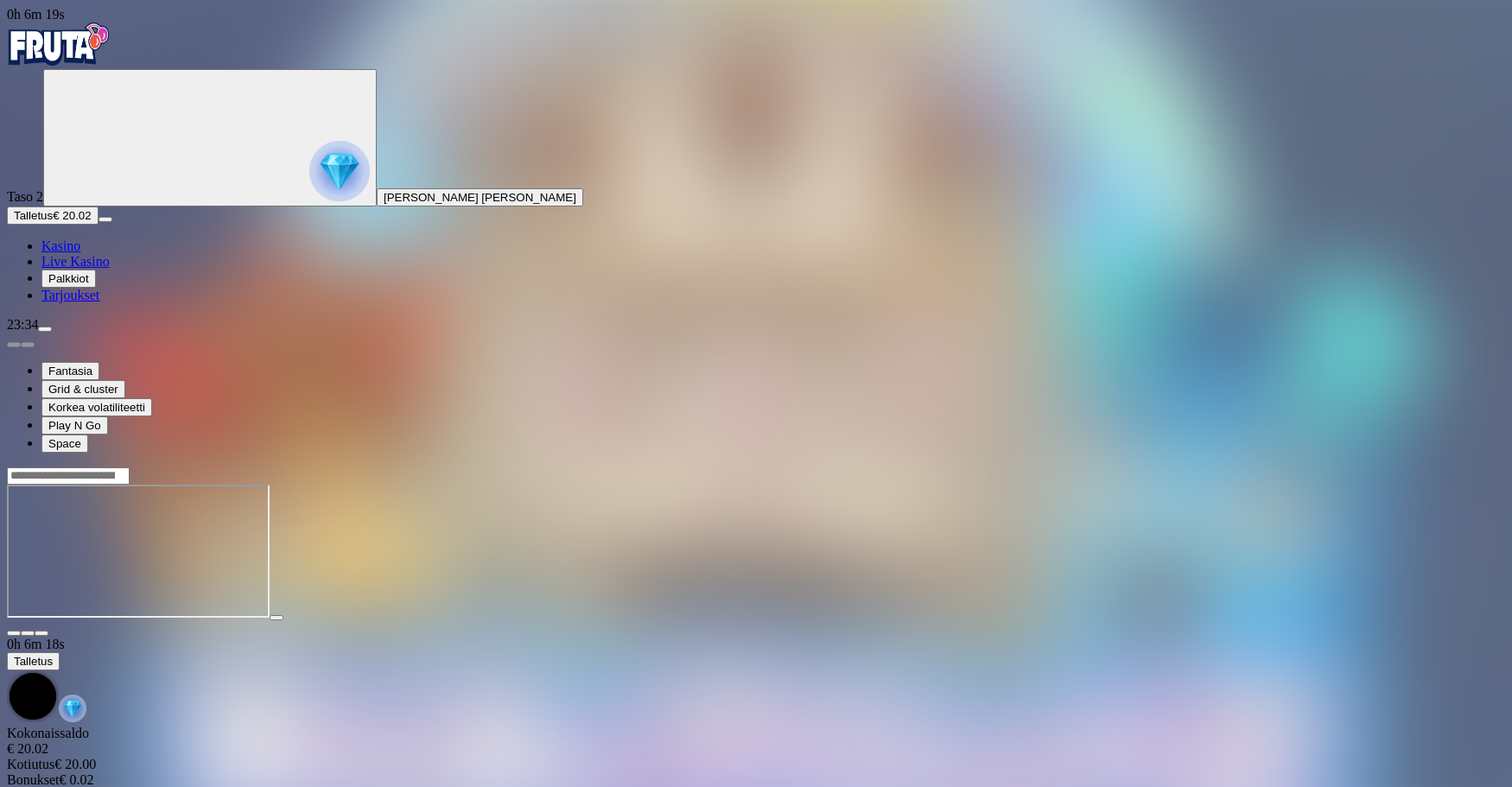
click at [384, 204] on span "[PERSON_NAME] [PERSON_NAME]" at bounding box center [480, 197] width 193 height 13
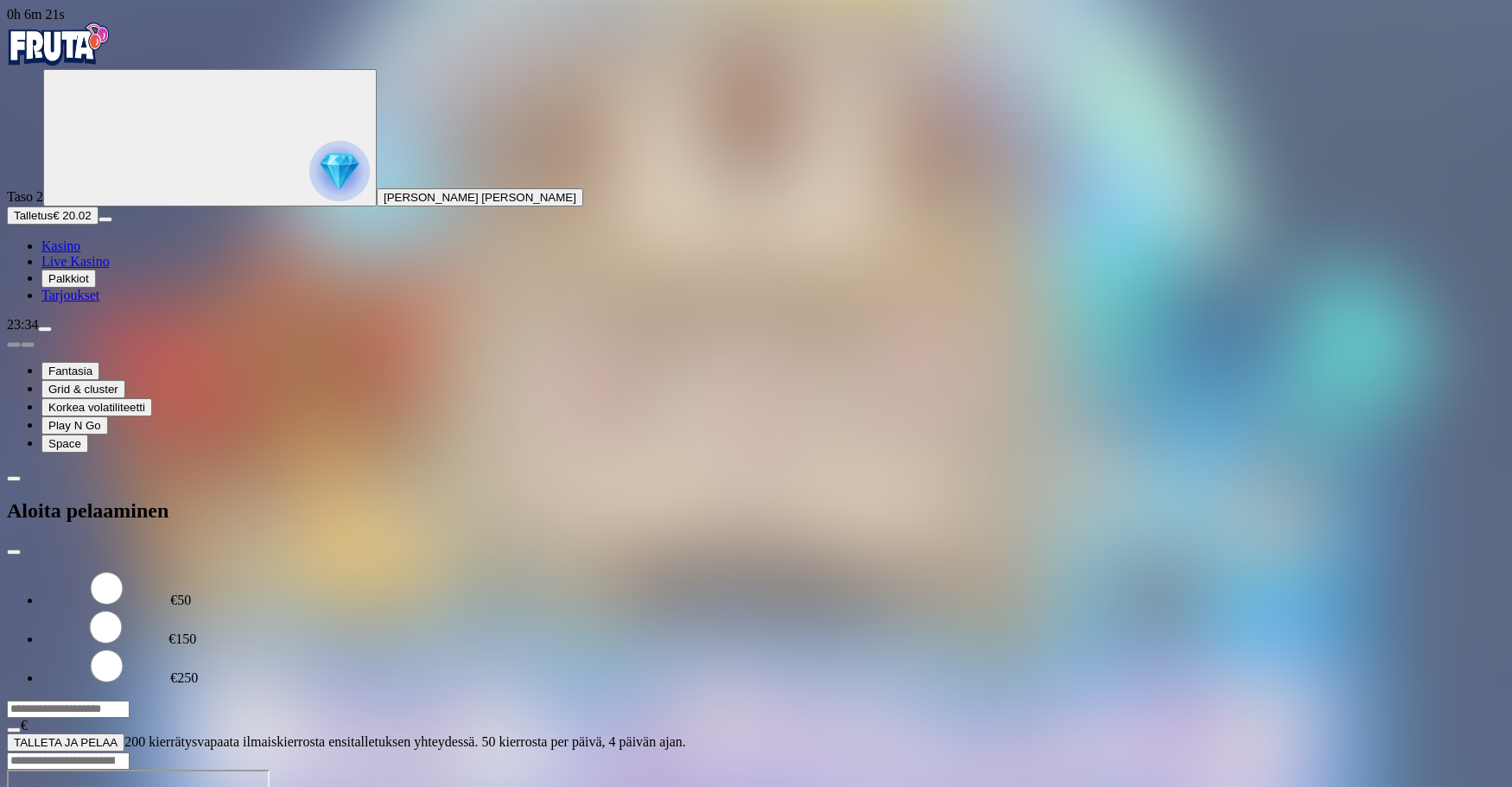
click at [14, 552] on span "close icon" at bounding box center [14, 552] width 0 height 0
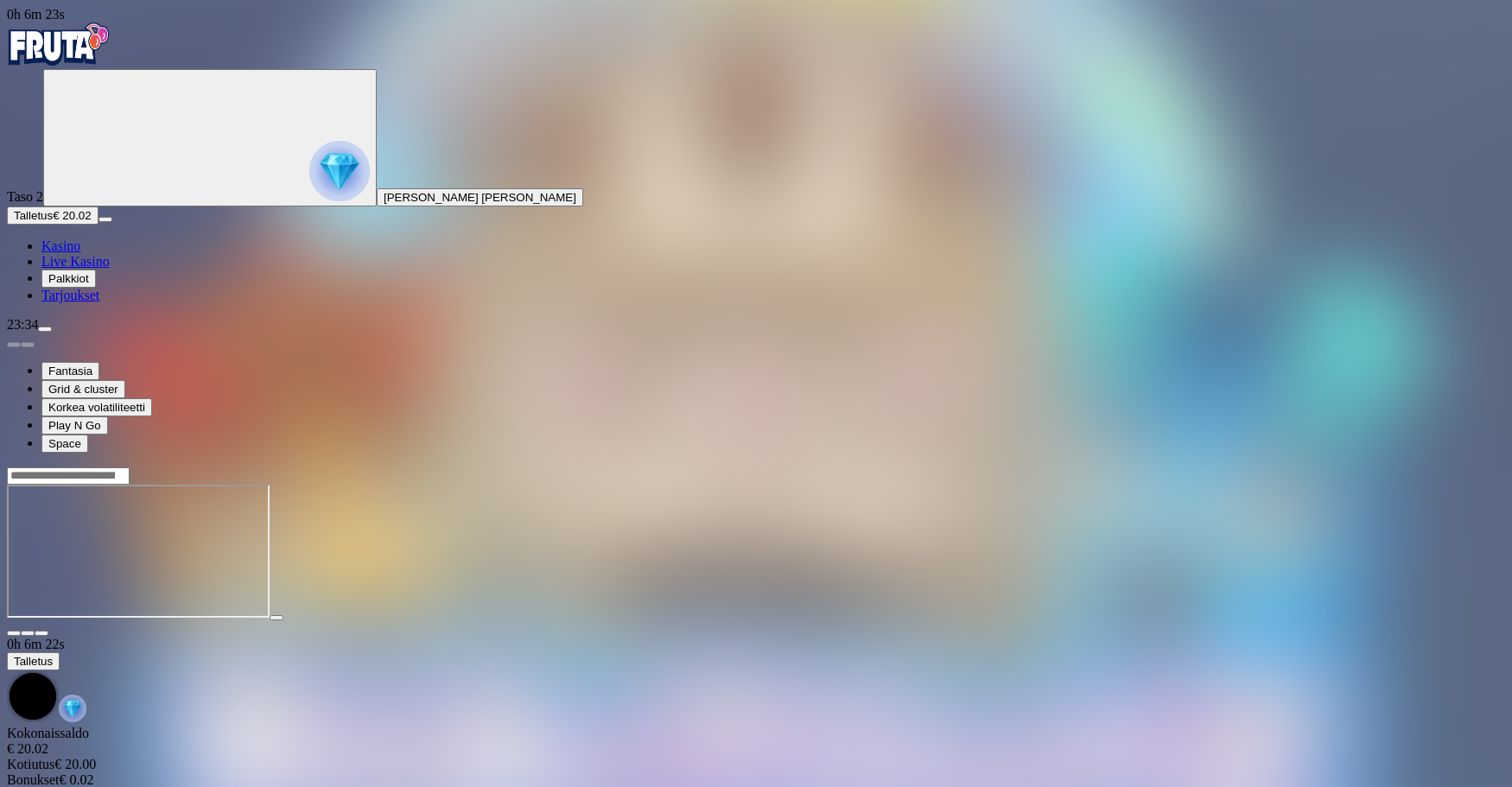
click at [89, 285] on span "Palkkiot" at bounding box center [69, 279] width 40 height 13
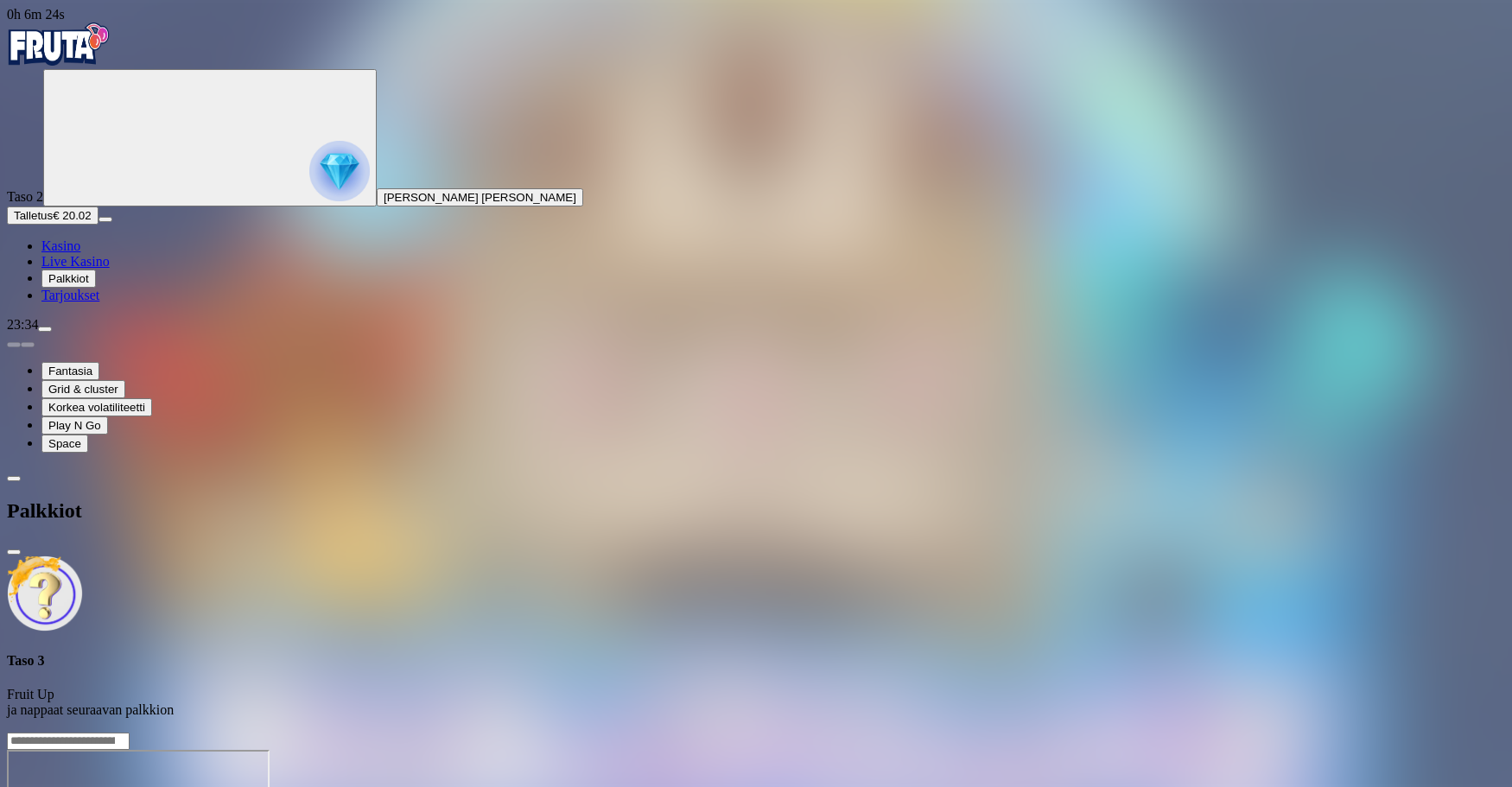
click at [89, 285] on span "Palkkiot" at bounding box center [69, 279] width 40 height 13
click at [14, 552] on span "close icon" at bounding box center [14, 552] width 0 height 0
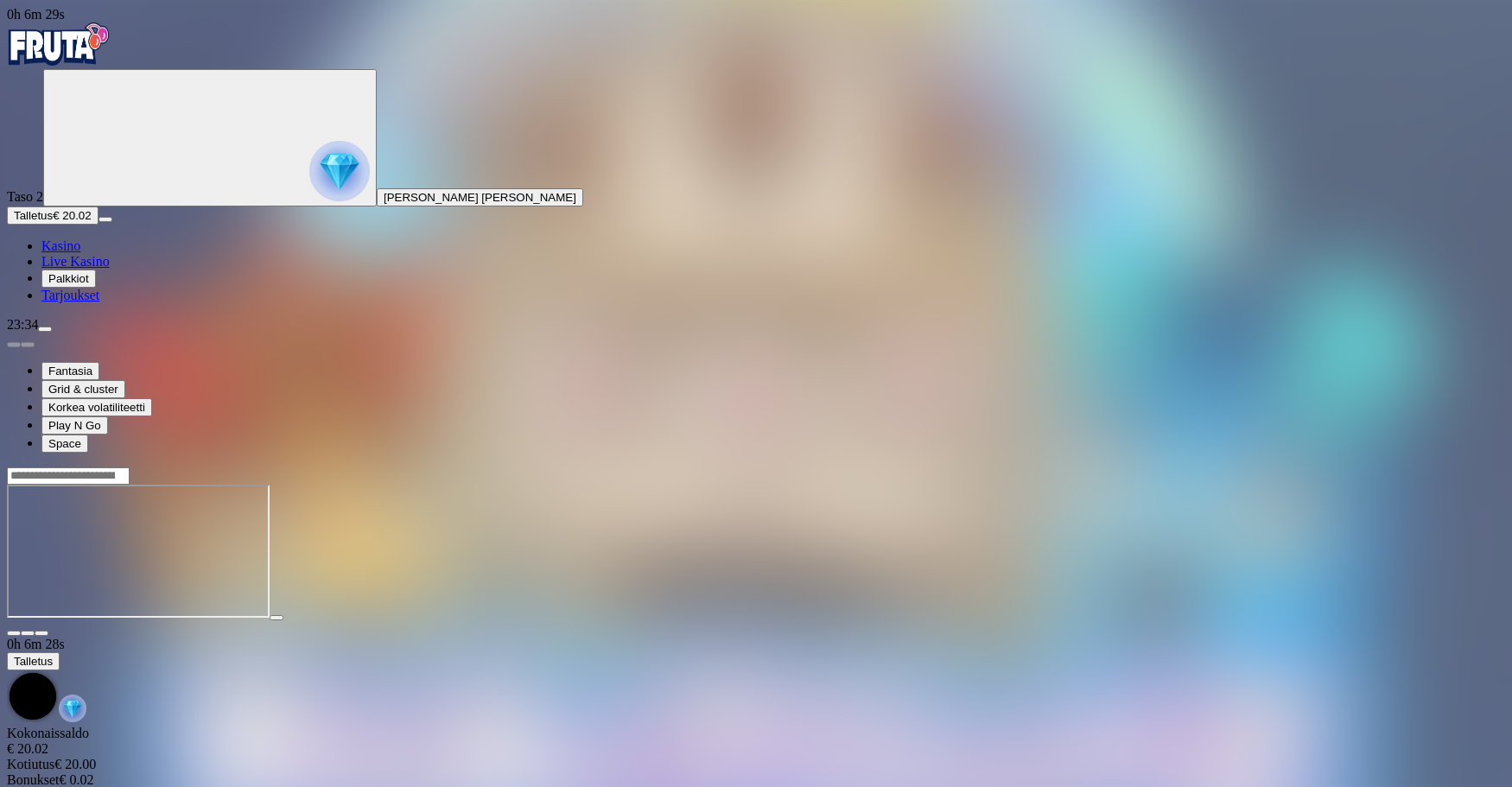
click at [1436, 621] on div at bounding box center [756, 628] width 1498 height 16
click at [14, 633] on span "close icon" at bounding box center [14, 633] width 0 height 0
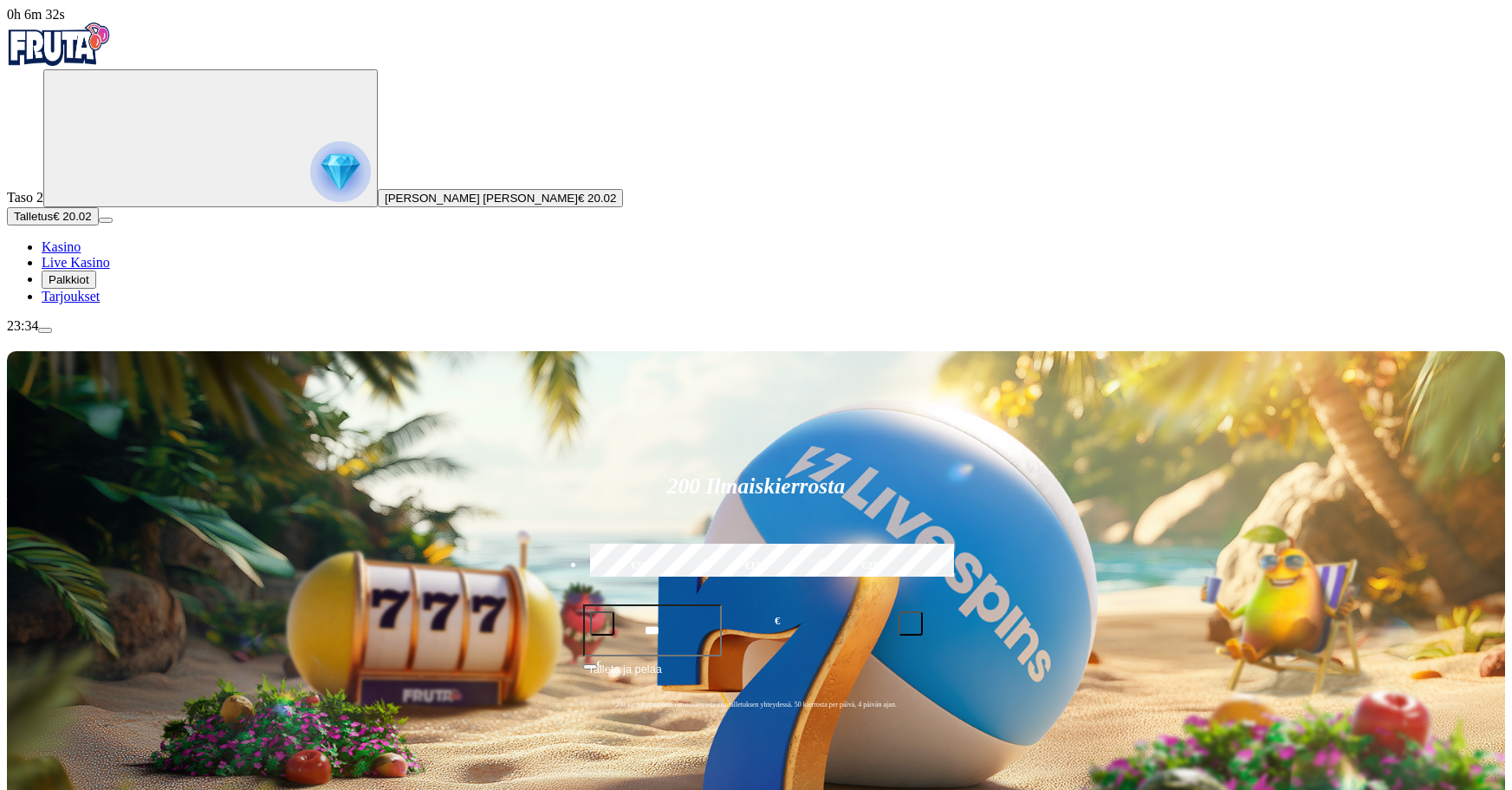
click at [578, 204] on span "€ 20.02" at bounding box center [596, 198] width 38 height 13
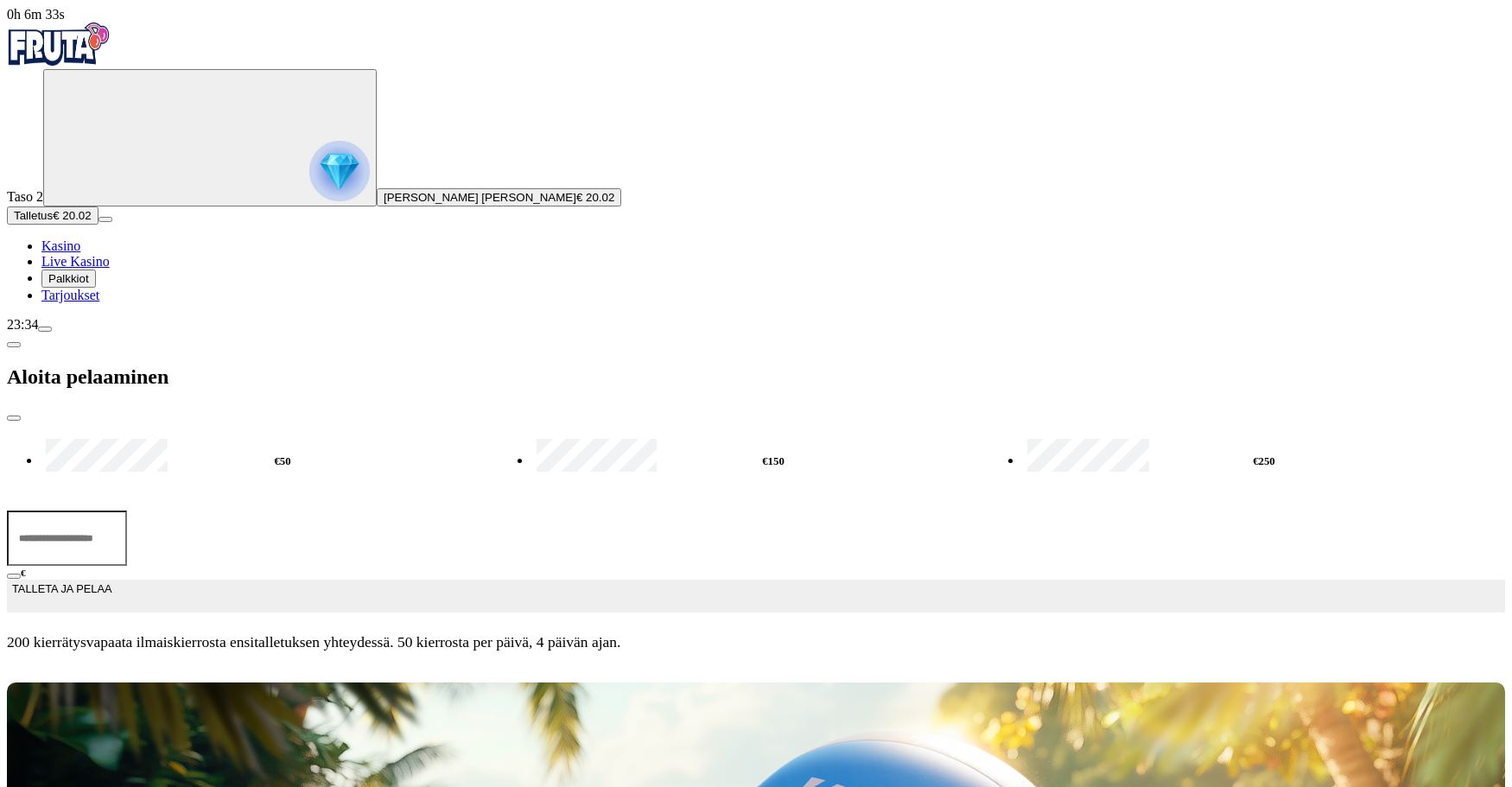
click at [705, 665] on div at bounding box center [756, 665] width 1498 height 0
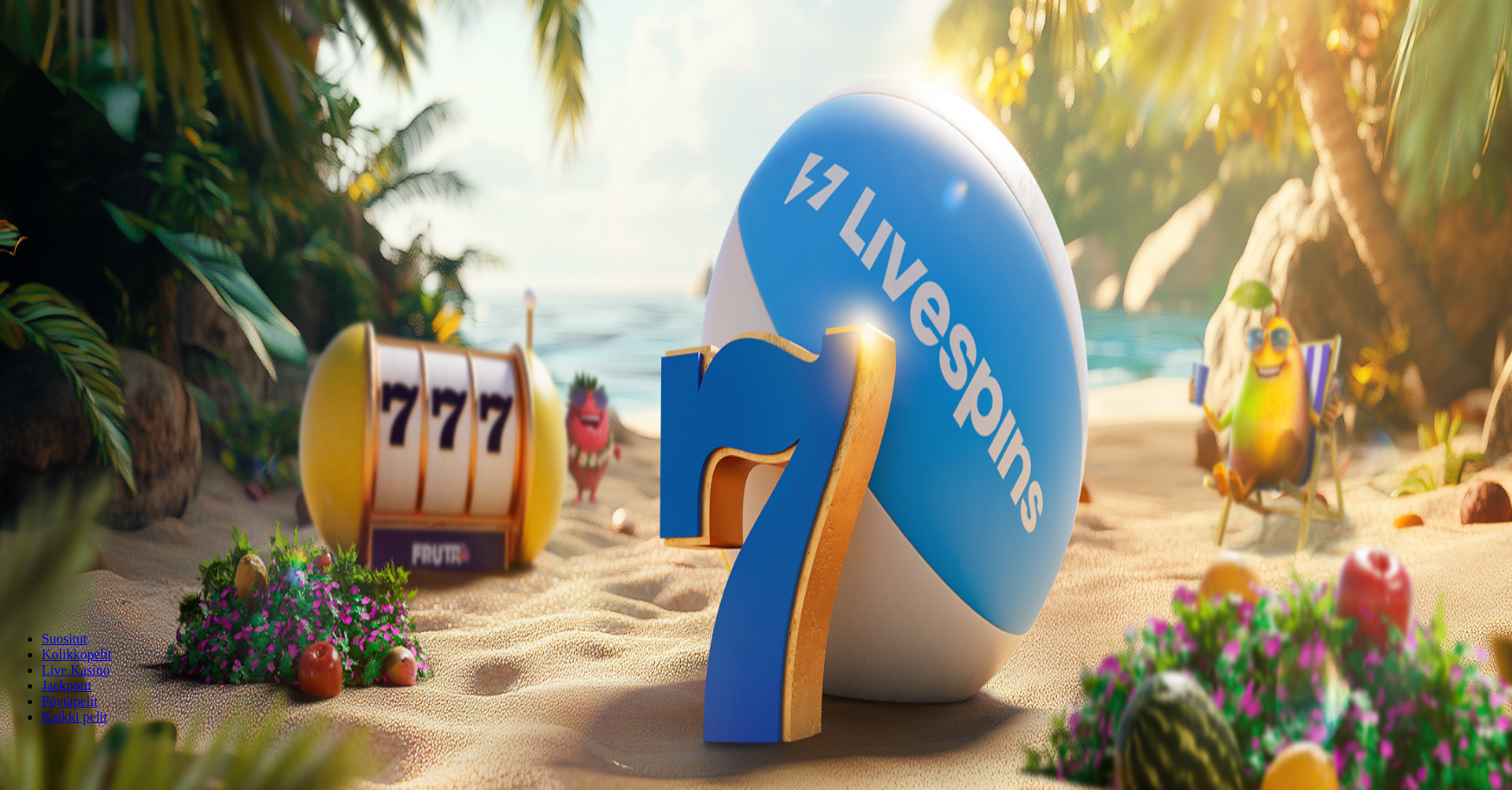
click at [45, 331] on span "menu icon" at bounding box center [45, 331] width 0 height 0
click at [55, 540] on span "Kotiutus" at bounding box center [34, 547] width 41 height 13
click at [130, 462] on input "number" at bounding box center [69, 471] width 123 height 17
click at [425, 446] on span "Bonukset" at bounding box center [401, 452] width 49 height 13
drag, startPoint x: 288, startPoint y: 111, endPoint x: 340, endPoint y: 102, distance: 52.8
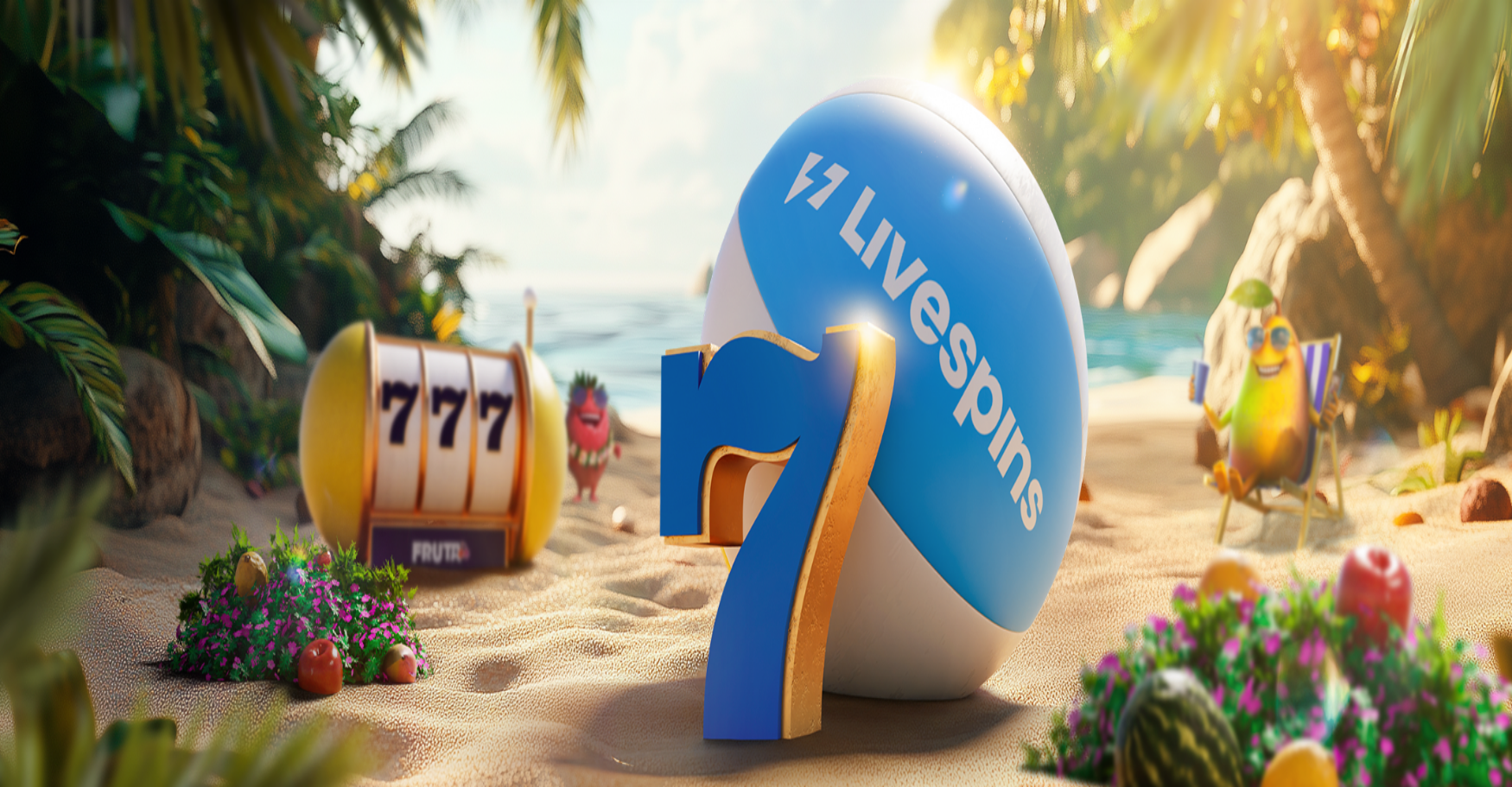
click at [339, 422] on div "FruitUp Hacksaw Vastaanotettu € 0.43 14.08.2025 11:48 Voimassaolo päättyy 13.09…" at bounding box center [756, 471] width 1498 height 98
click at [84, 489] on span "Vastaanotettu" at bounding box center [46, 496] width 78 height 15
drag, startPoint x: 371, startPoint y: 111, endPoint x: 399, endPoint y: 114, distance: 28.2
click at [399, 489] on div "Vastaanotettu € 0.43 14.08.2025 11:48" at bounding box center [756, 496] width 1498 height 16
click at [407, 489] on div "Vastaanotettu € 0.43 14.08.2025 11:48" at bounding box center [756, 496] width 1498 height 16
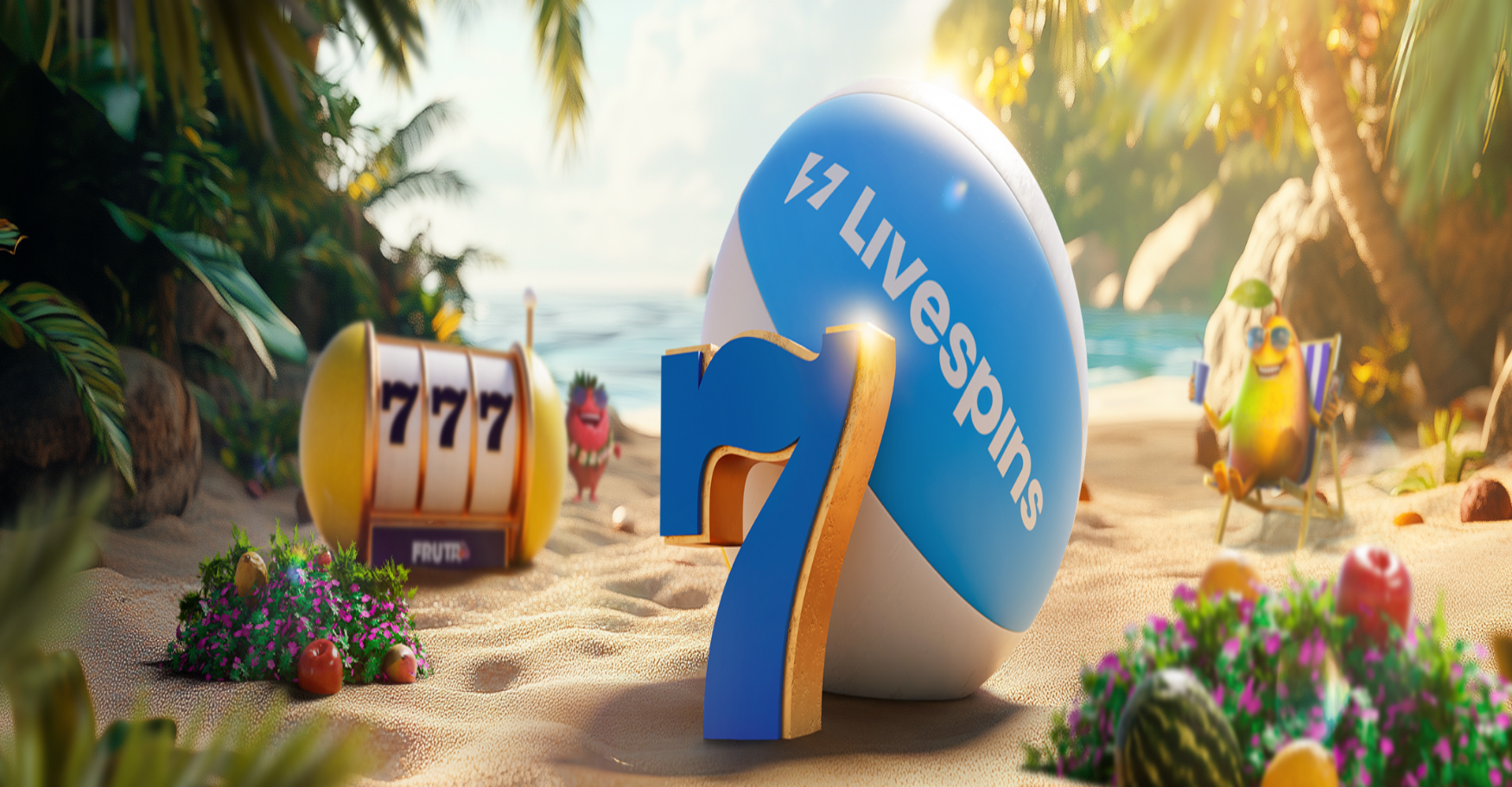
click at [404, 504] on div "Voimassaolo päättyy 13.09.2025 11:48" at bounding box center [756, 512] width 1498 height 16
drag, startPoint x: 361, startPoint y: 133, endPoint x: 395, endPoint y: 126, distance: 34.7
click at [126, 504] on span "Voimassaolo päättyy" at bounding box center [66, 512] width 118 height 15
click at [417, 504] on div "Voimassaolo päättyy 13.09.2025 11:48" at bounding box center [756, 512] width 1498 height 16
click at [336, 520] on div "Bonuskassa € 0.02 4.00% Luovuta bonus" at bounding box center [756, 545] width 1498 height 50
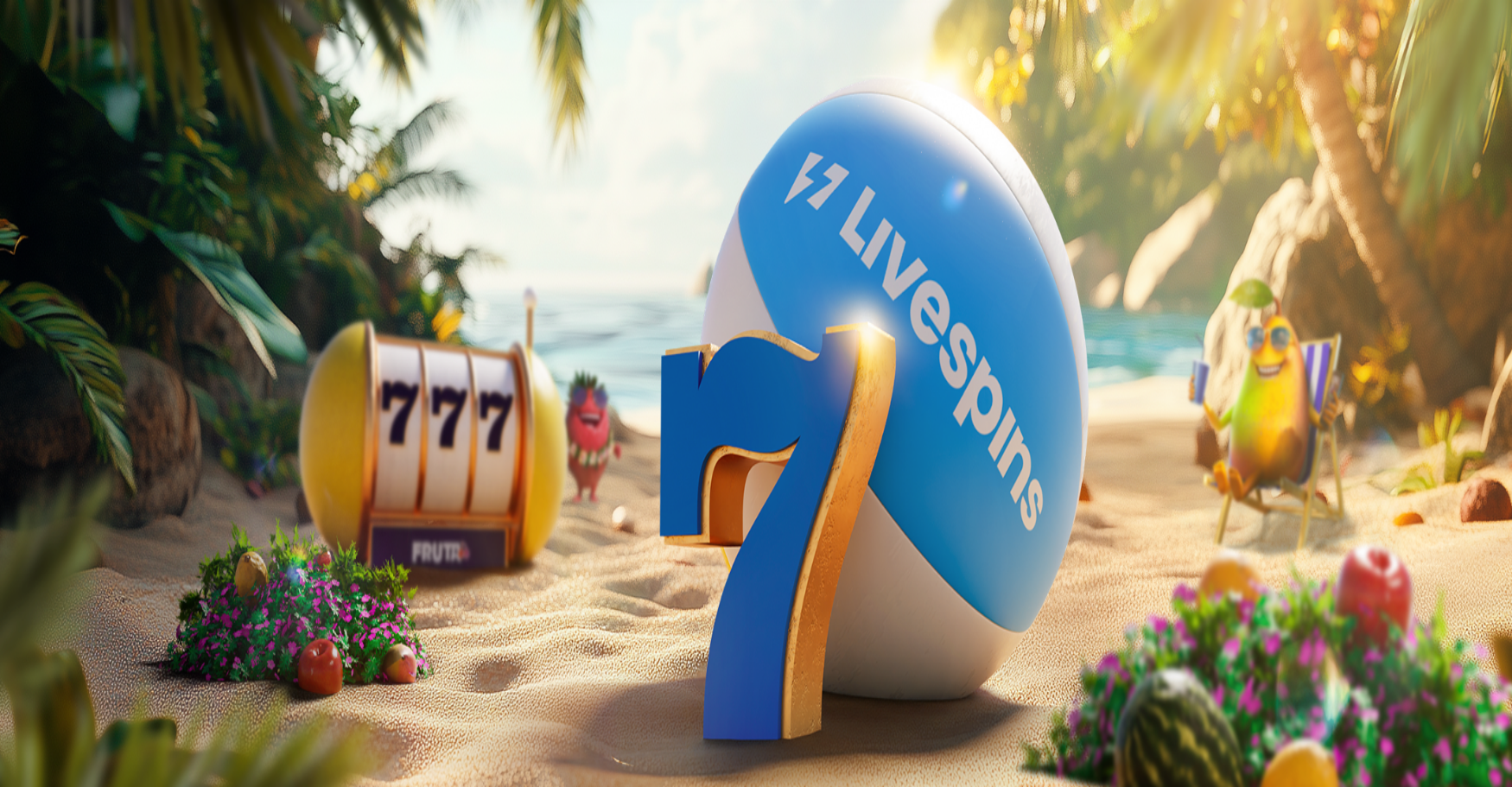
click at [341, 570] on div "Pelattavaa jäljellä € 12.37" at bounding box center [756, 577] width 1498 height 16
click at [14, 345] on span "chevron-left icon" at bounding box center [14, 345] width 0 height 0
click at [14, 378] on span "close icon" at bounding box center [14, 378] width 0 height 0
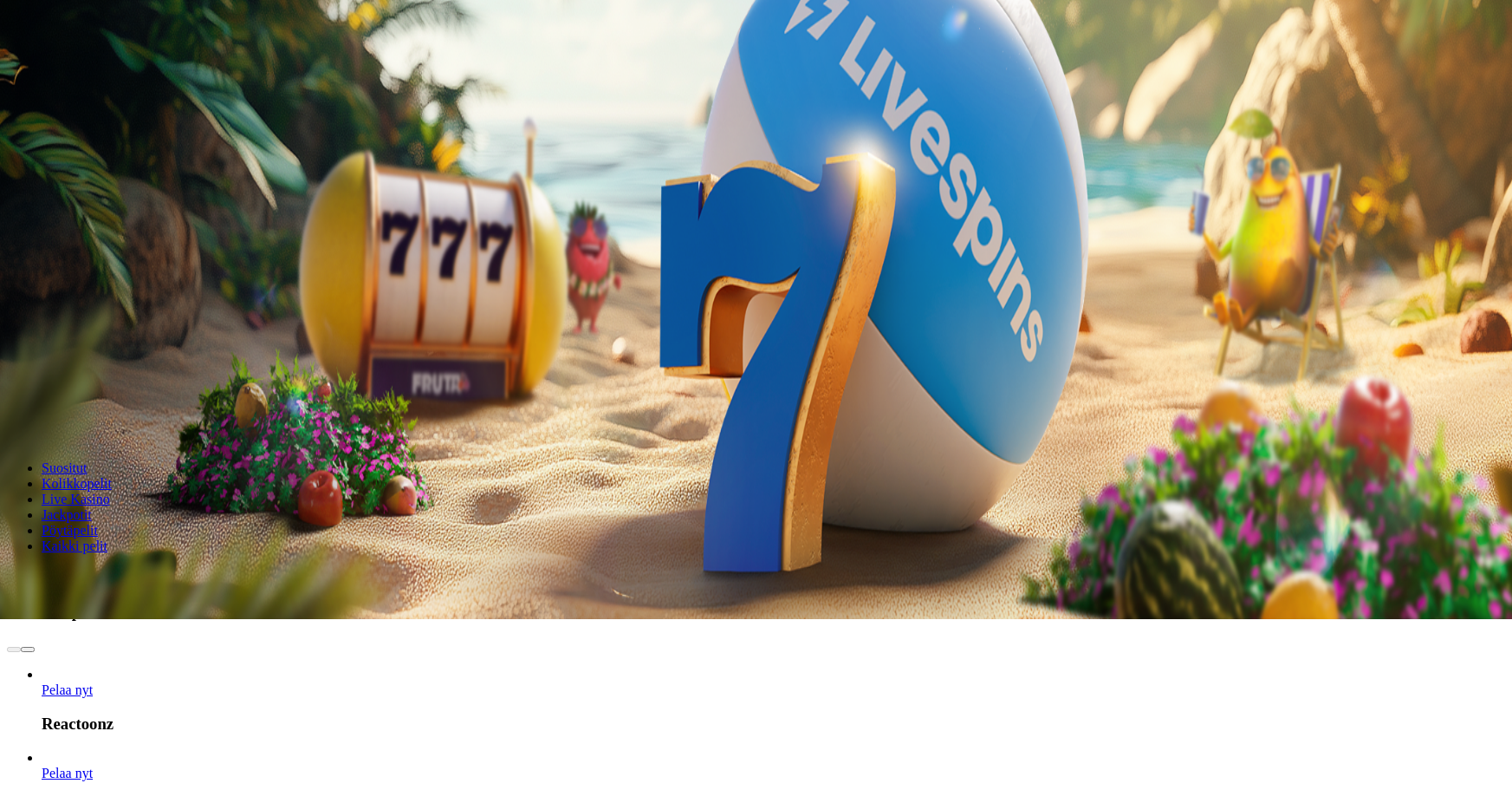
scroll to position [261, 0]
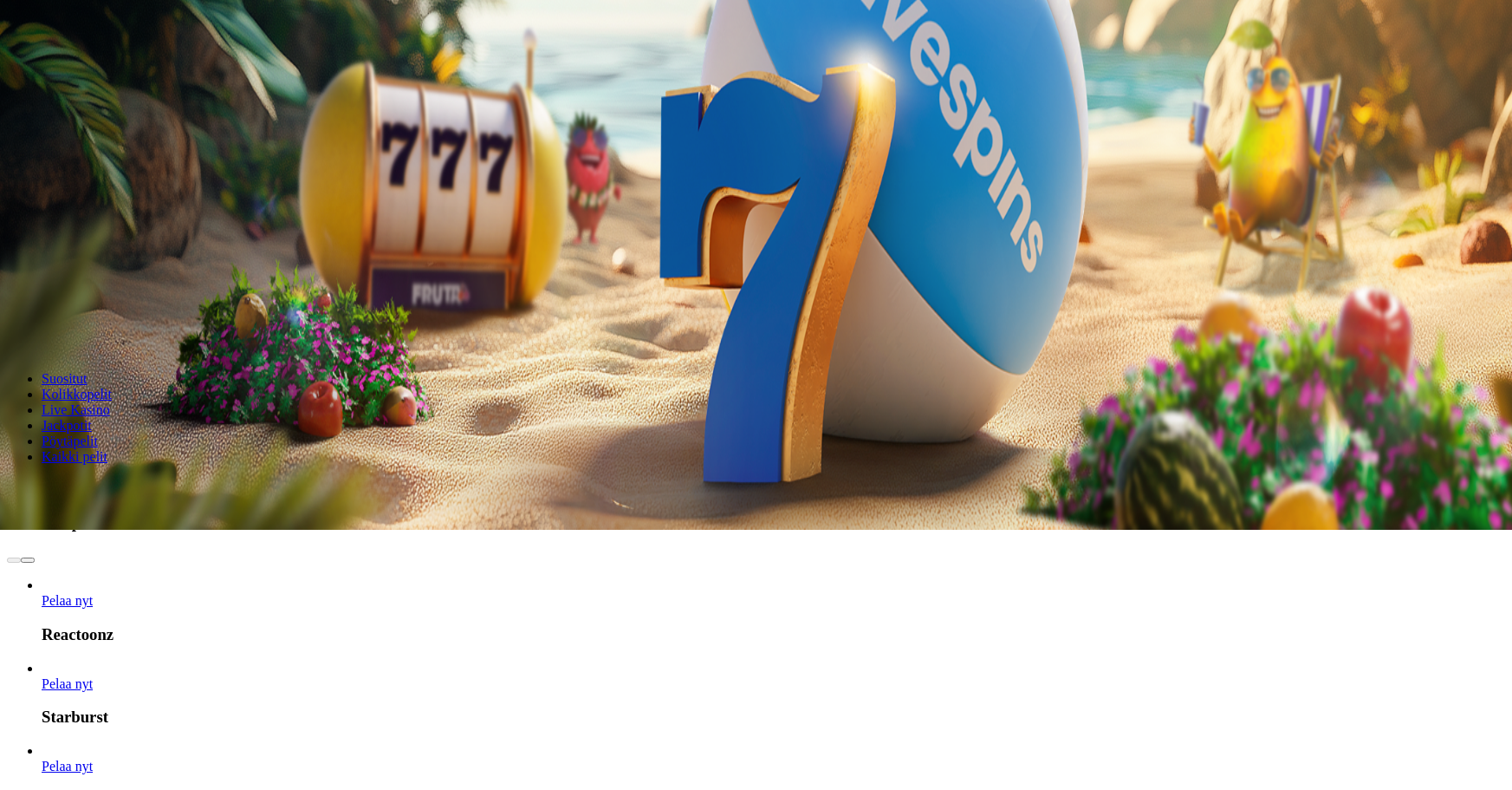
click at [93, 593] on span "Pelaa nyt" at bounding box center [67, 600] width 52 height 15
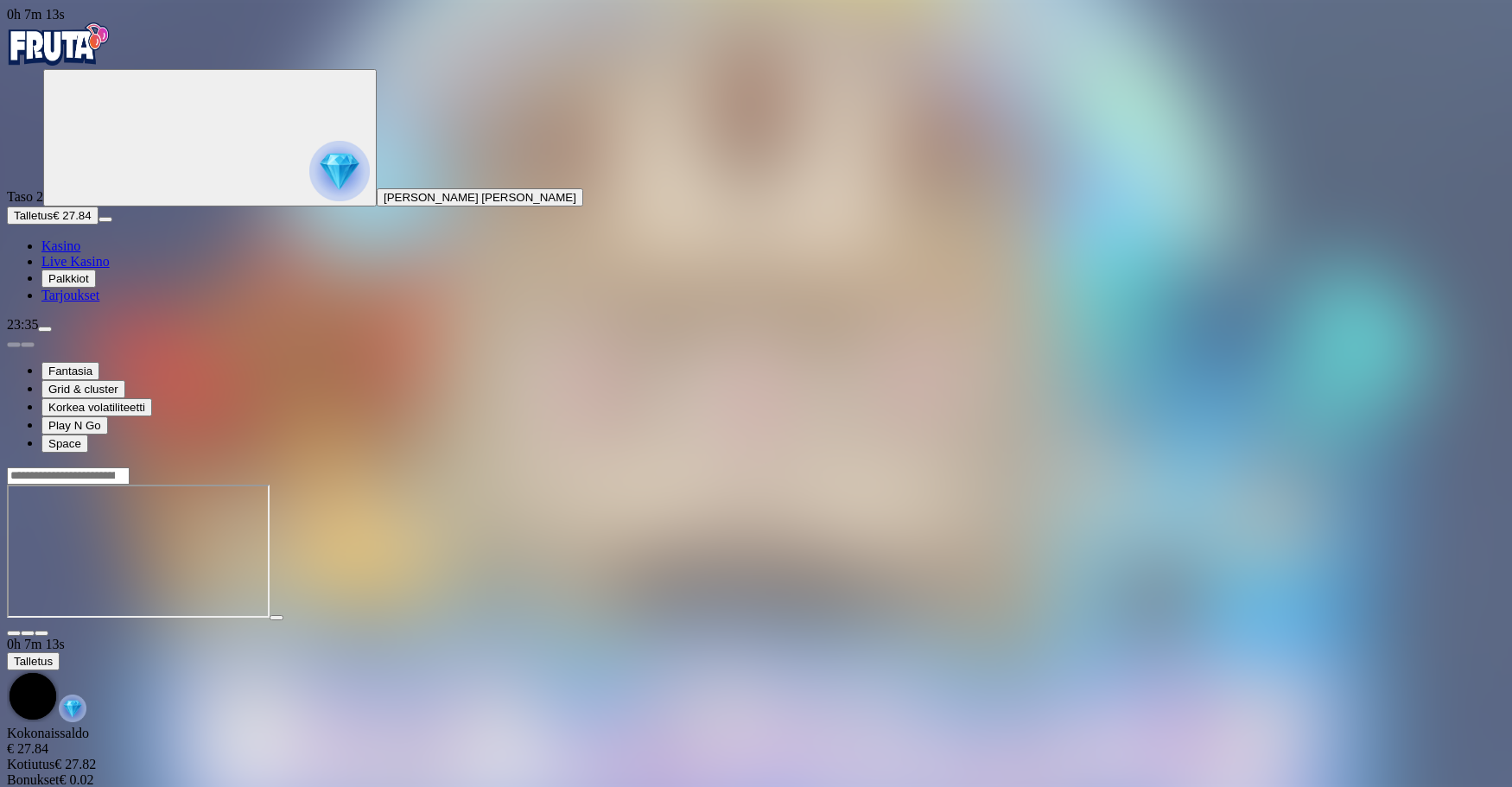
click at [129, 467] on input "Search" at bounding box center [69, 475] width 123 height 17
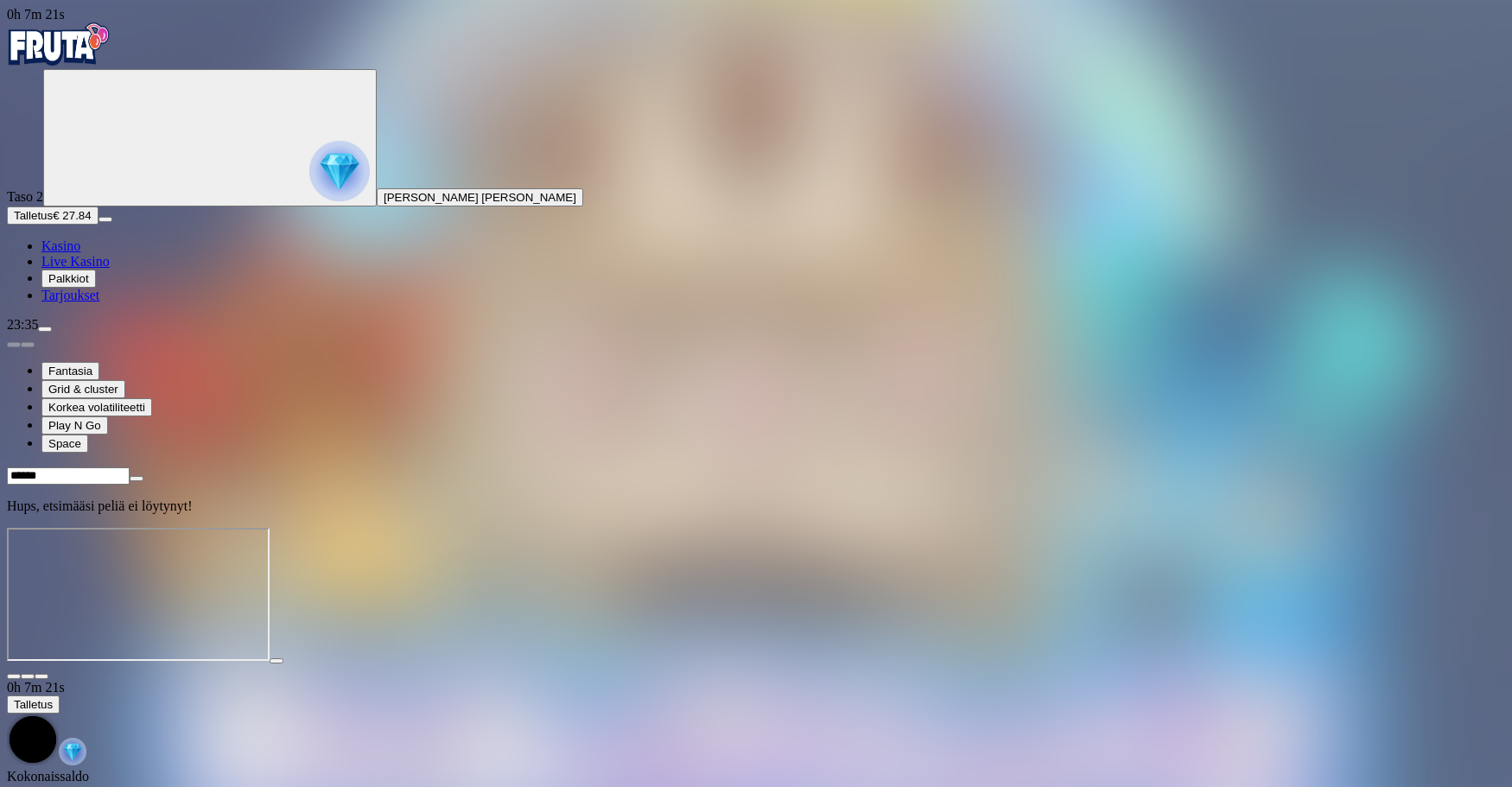
type input "******"
click at [1138, 467] on div "******" at bounding box center [756, 476] width 1498 height 18
click at [129, 467] on input "******" at bounding box center [69, 475] width 123 height 17
drag, startPoint x: 1119, startPoint y: 41, endPoint x: 1042, endPoint y: 42, distance: 77.0
click at [1037, 467] on div "******" at bounding box center [756, 476] width 1498 height 18
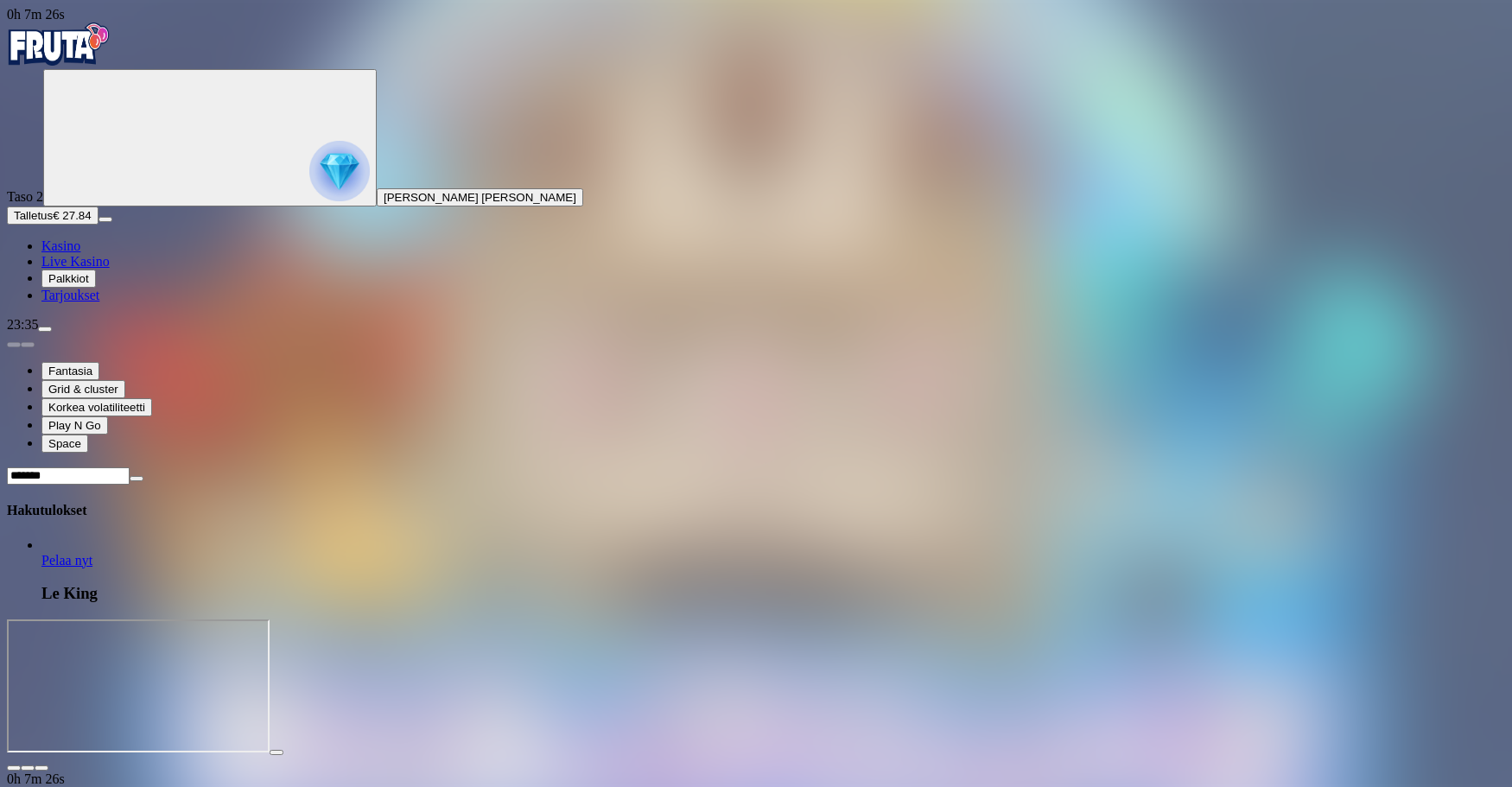
type input "*******"
click at [41, 569] on link "Le King" at bounding box center [41, 569] width 0 height 0
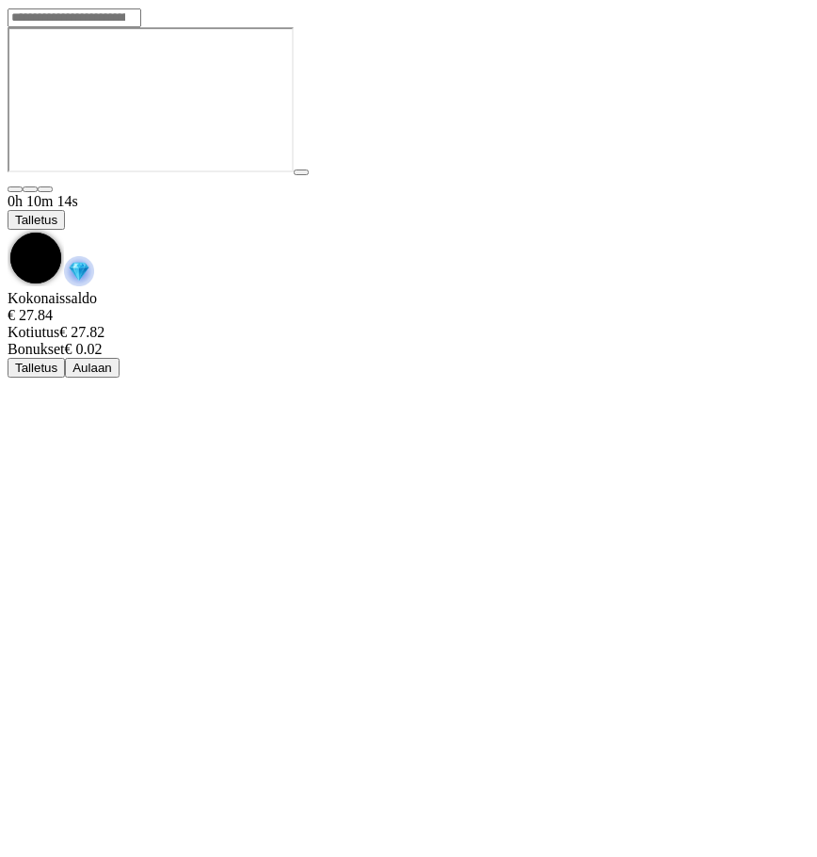
drag, startPoint x: 744, startPoint y: 30, endPoint x: 747, endPoint y: 44, distance: 14.4
click at [8, 230] on span "chevron-down icon" at bounding box center [8, 230] width 0 height 0
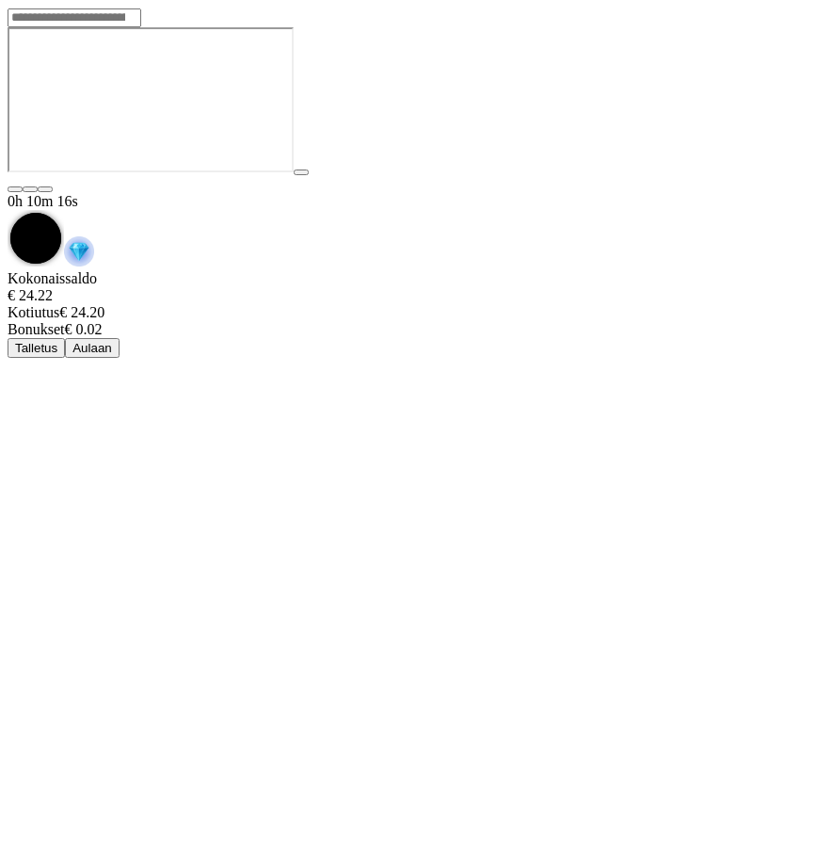
click at [112, 341] on span "Aulaan" at bounding box center [93, 348] width 40 height 14
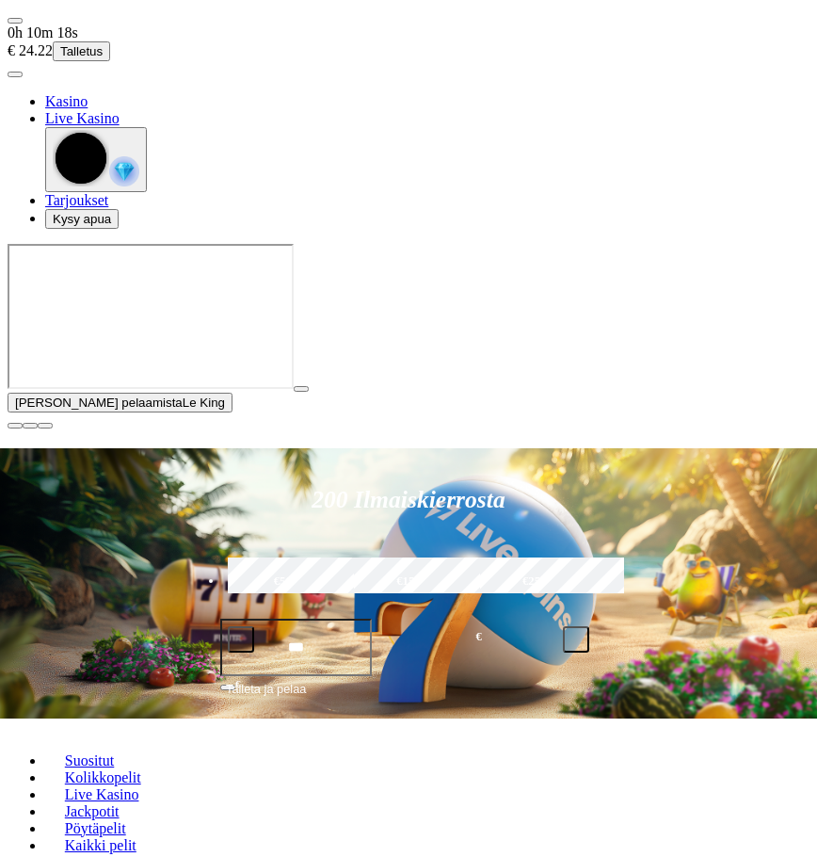
click at [15, 21] on span "menu icon" at bounding box center [15, 21] width 0 height 0
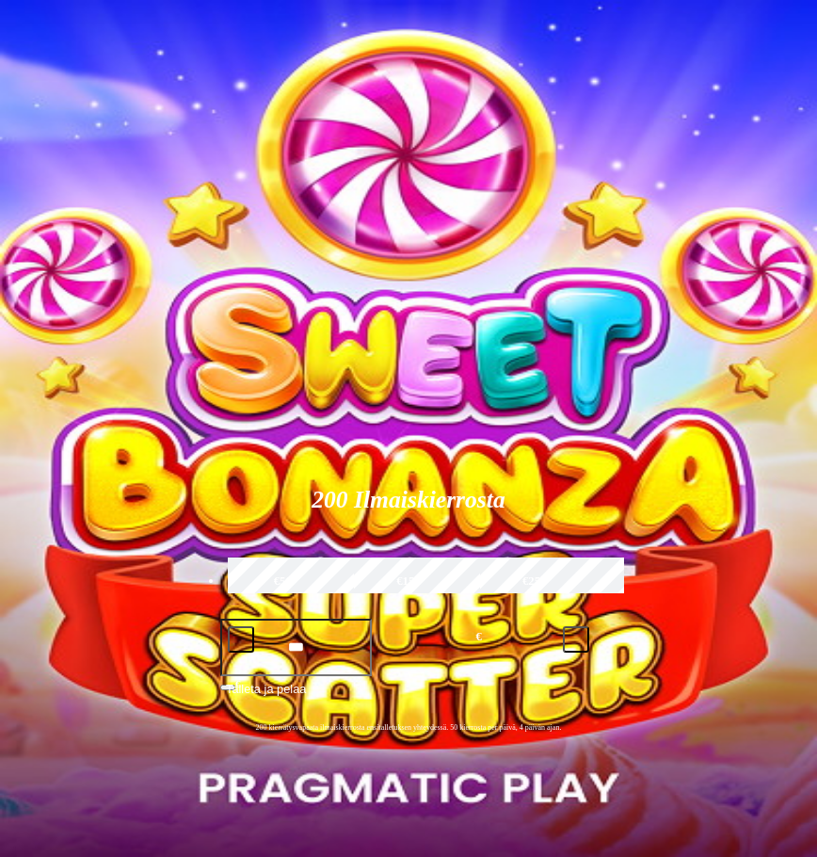
type input "*****"
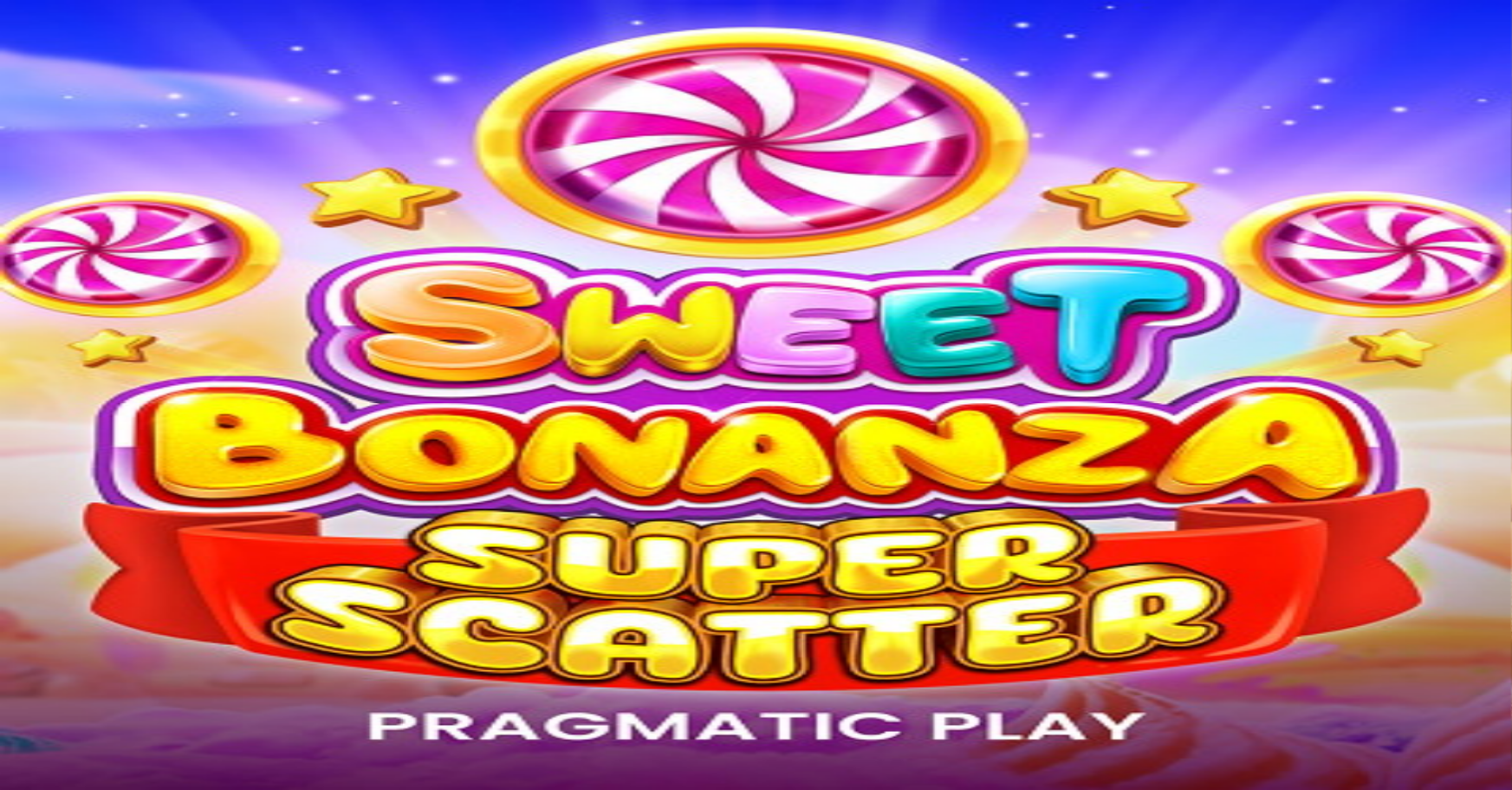
click at [89, 286] on span "Palkkiot" at bounding box center [69, 280] width 40 height 13
click at [14, 420] on span "close icon" at bounding box center [14, 420] width 0 height 0
